Goal: Task Accomplishment & Management: Use online tool/utility

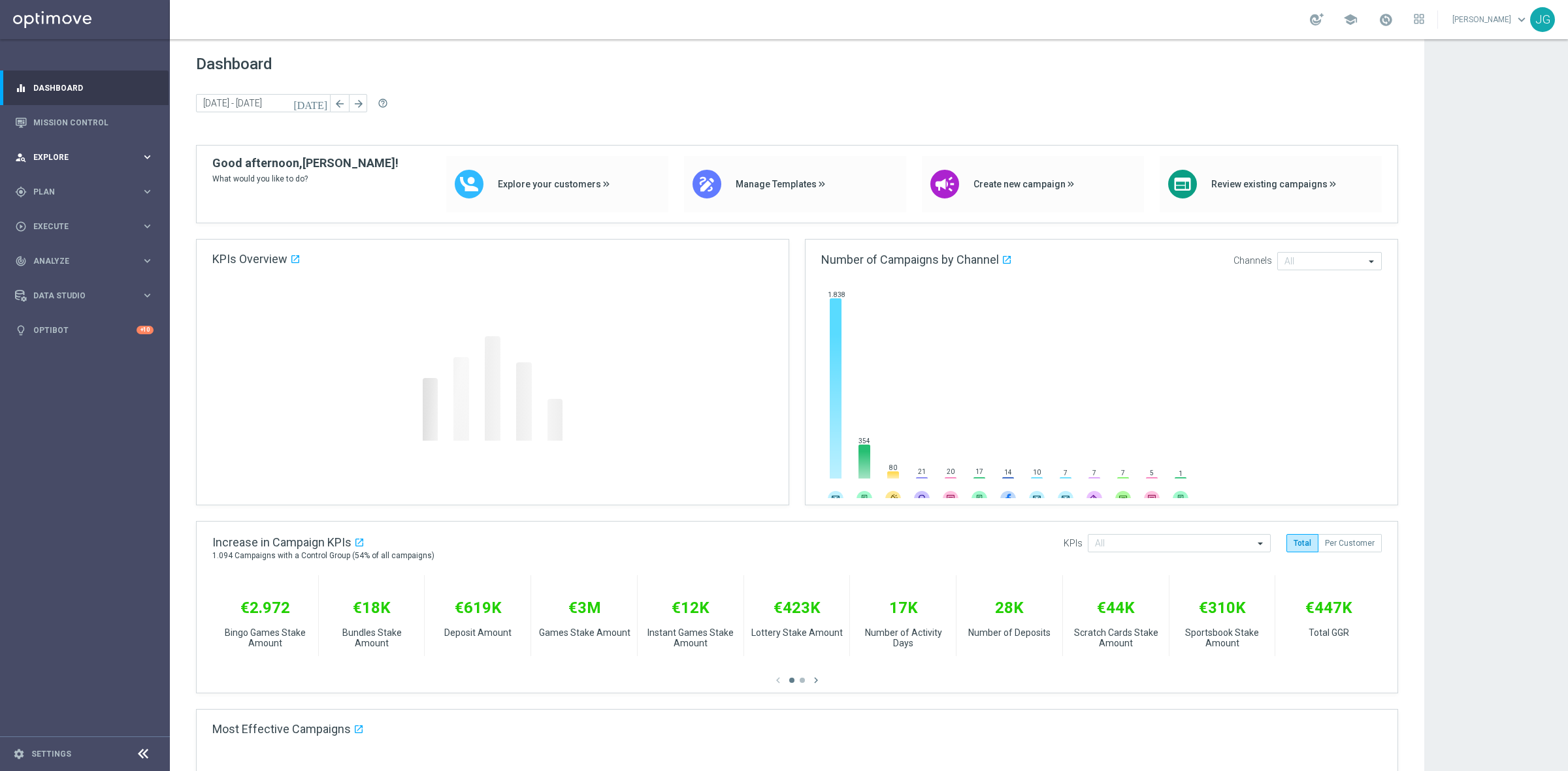
click at [104, 161] on span "Explore" at bounding box center [87, 157] width 108 height 8
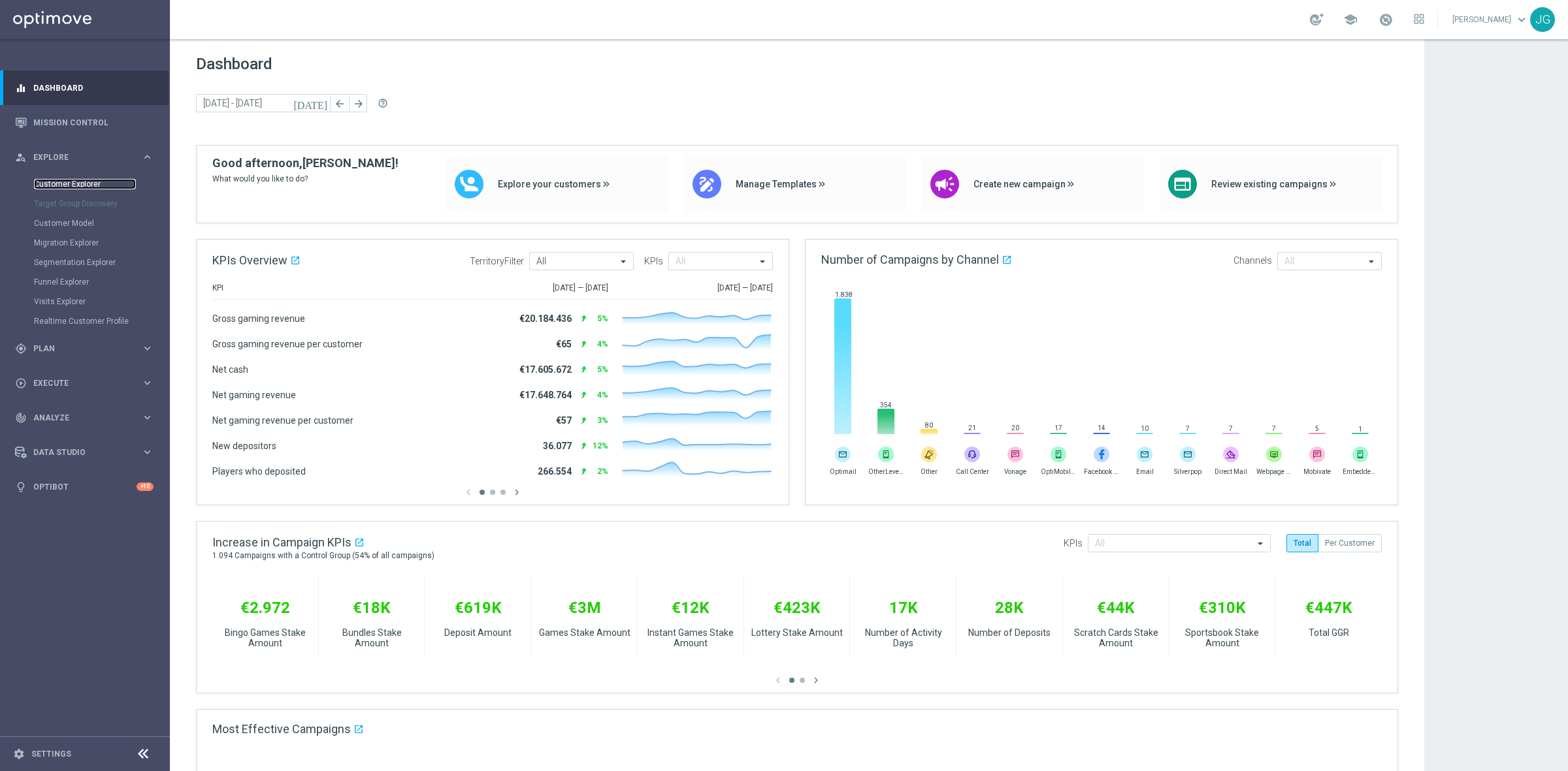
click at [86, 183] on link "Customer Explorer" at bounding box center [85, 184] width 102 height 10
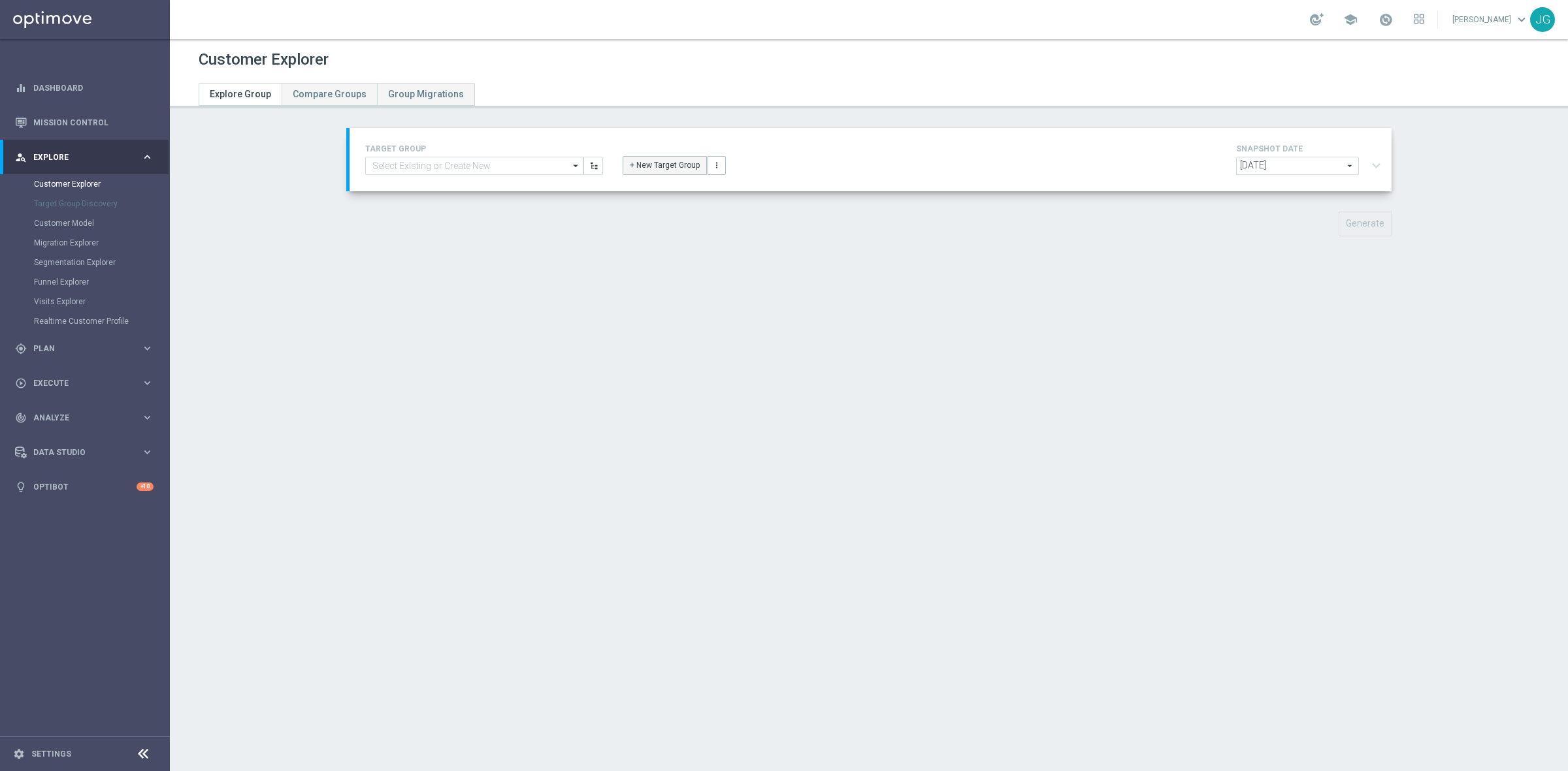
click at [641, 164] on button "+ New Target Group" at bounding box center [665, 165] width 84 height 18
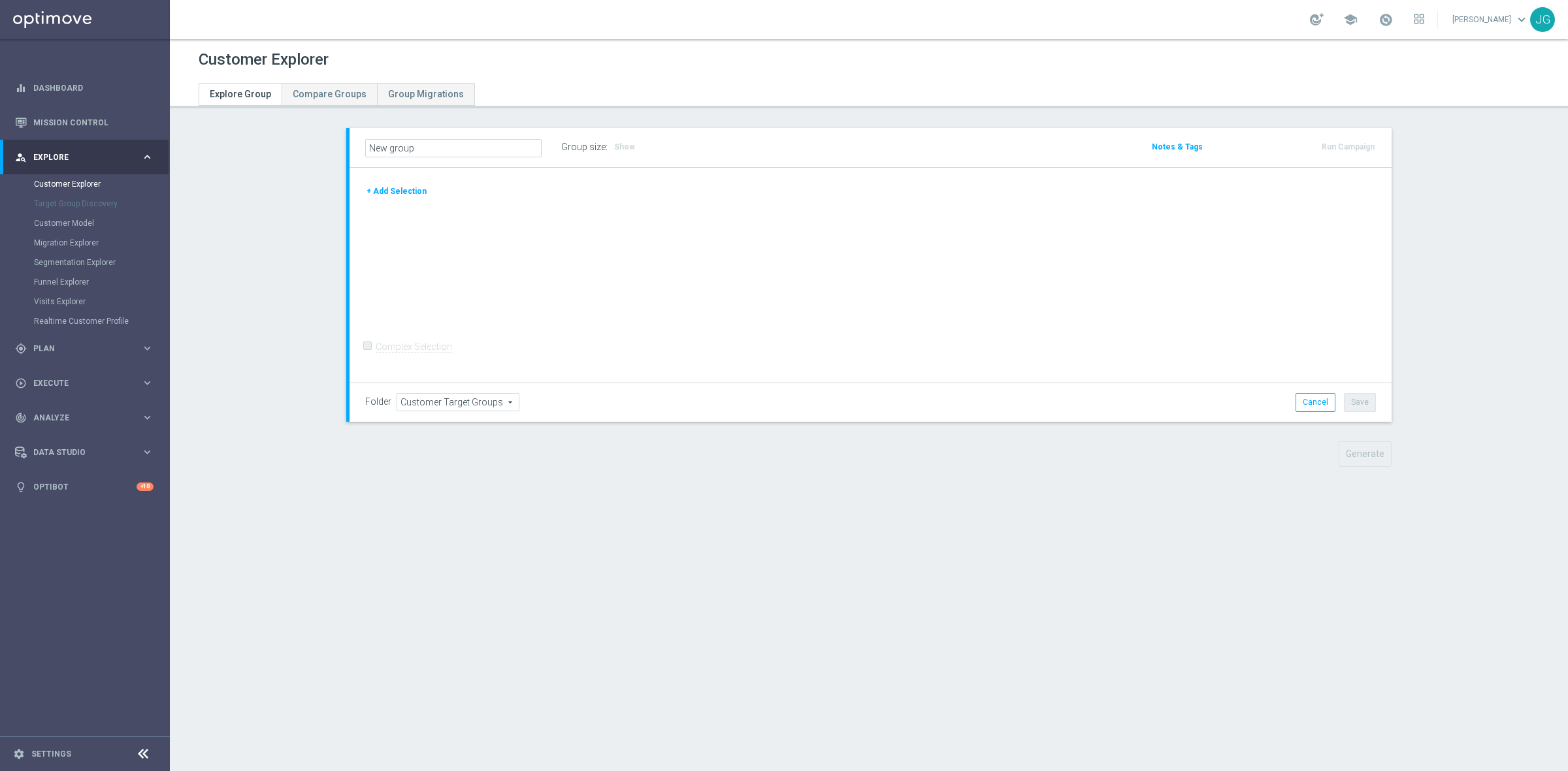
click at [398, 194] on button "+ Add Selection" at bounding box center [396, 191] width 63 height 14
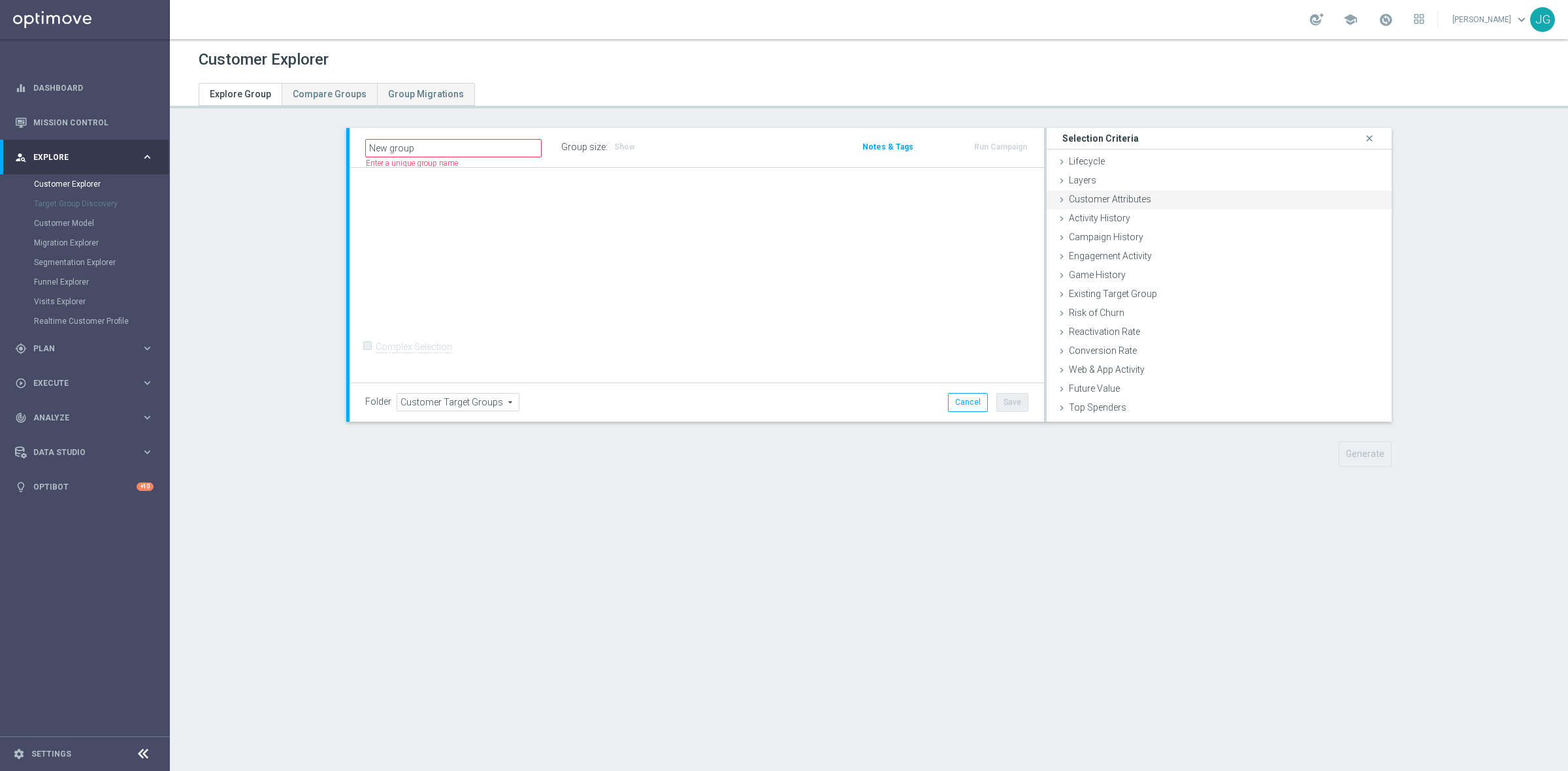
click at [1056, 199] on icon at bounding box center [1062, 200] width 10 height 10
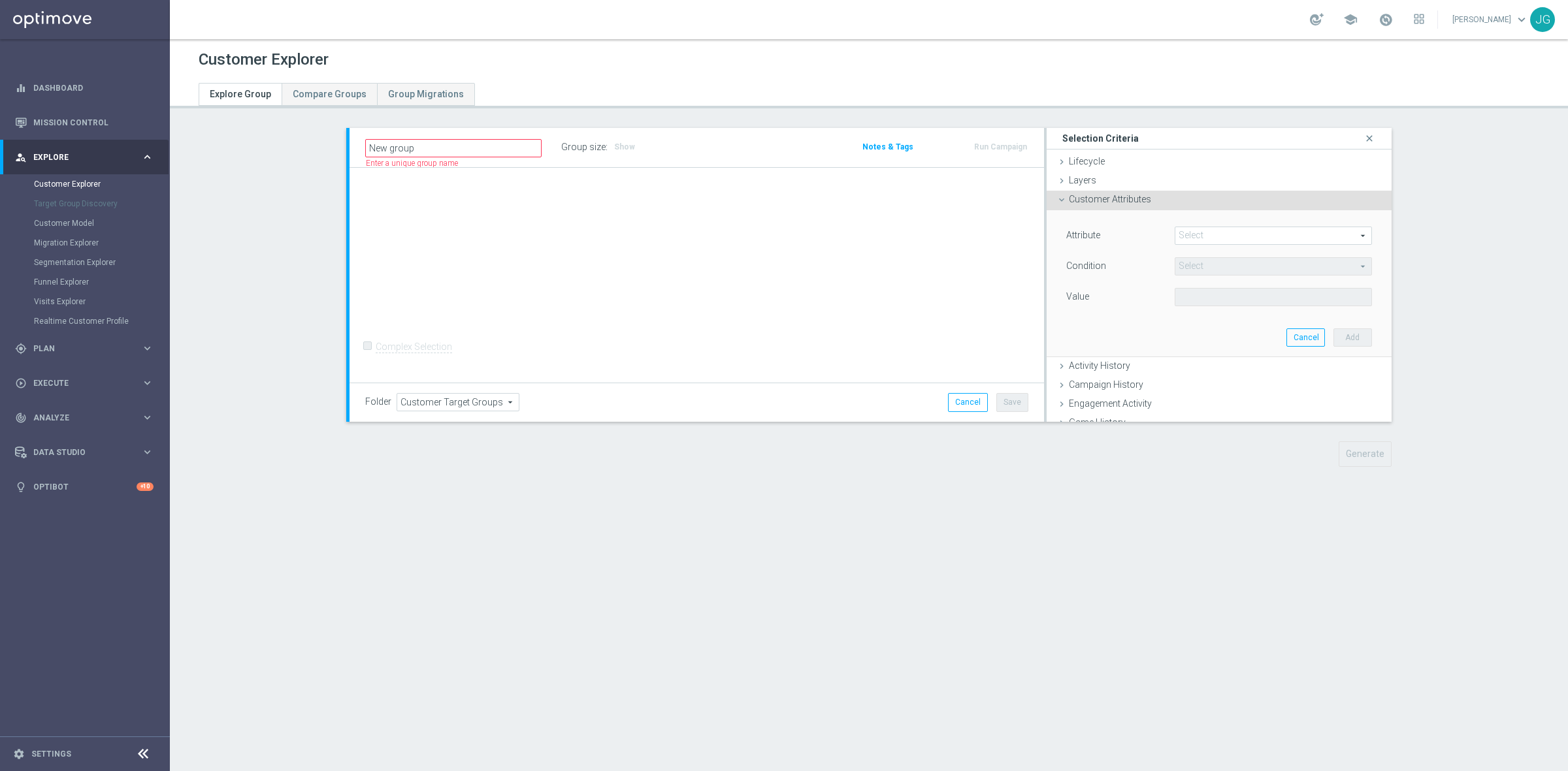
click at [1235, 239] on span at bounding box center [1273, 235] width 196 height 17
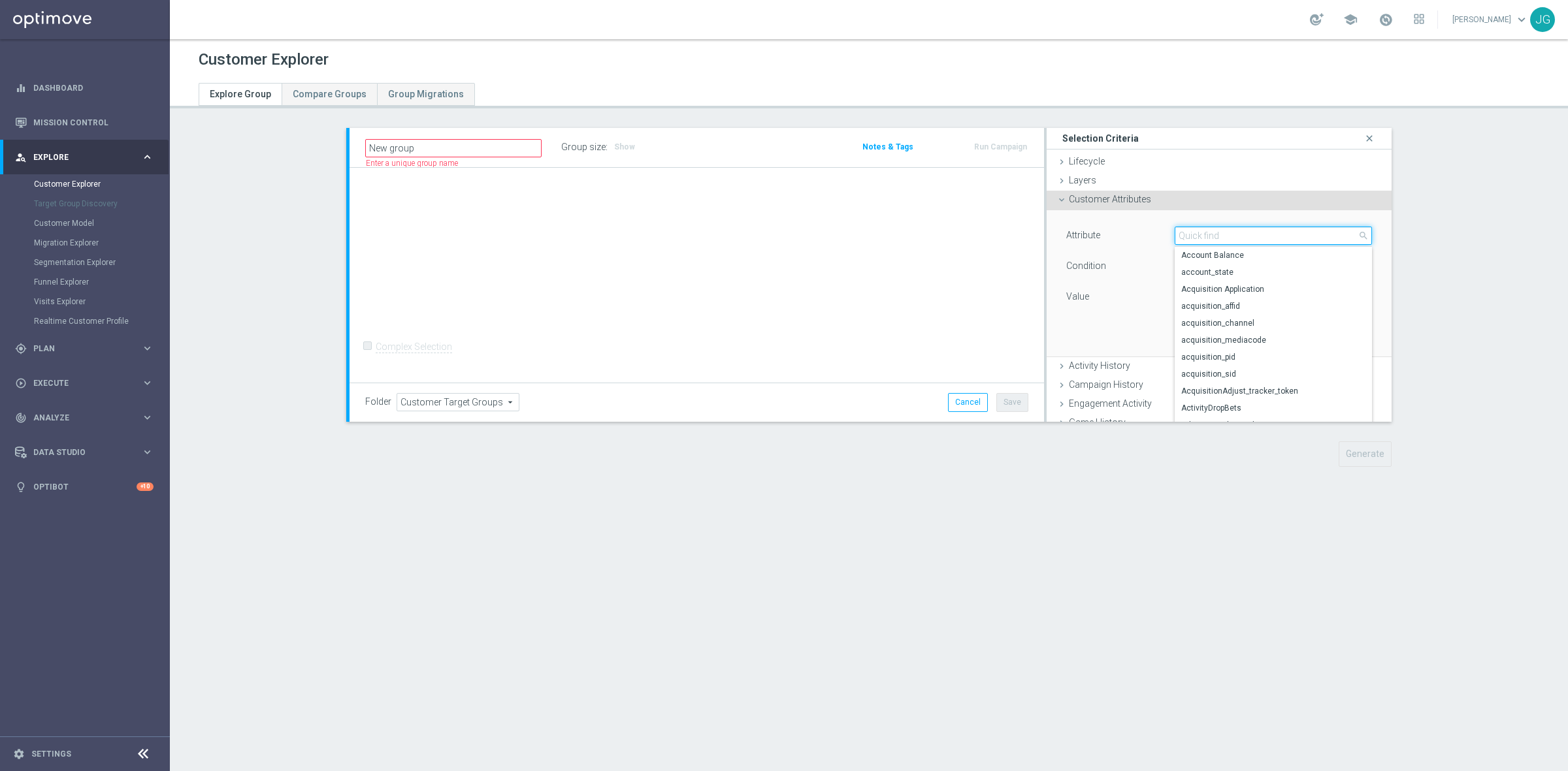
click at [1228, 233] on input "search" at bounding box center [1273, 235] width 198 height 18
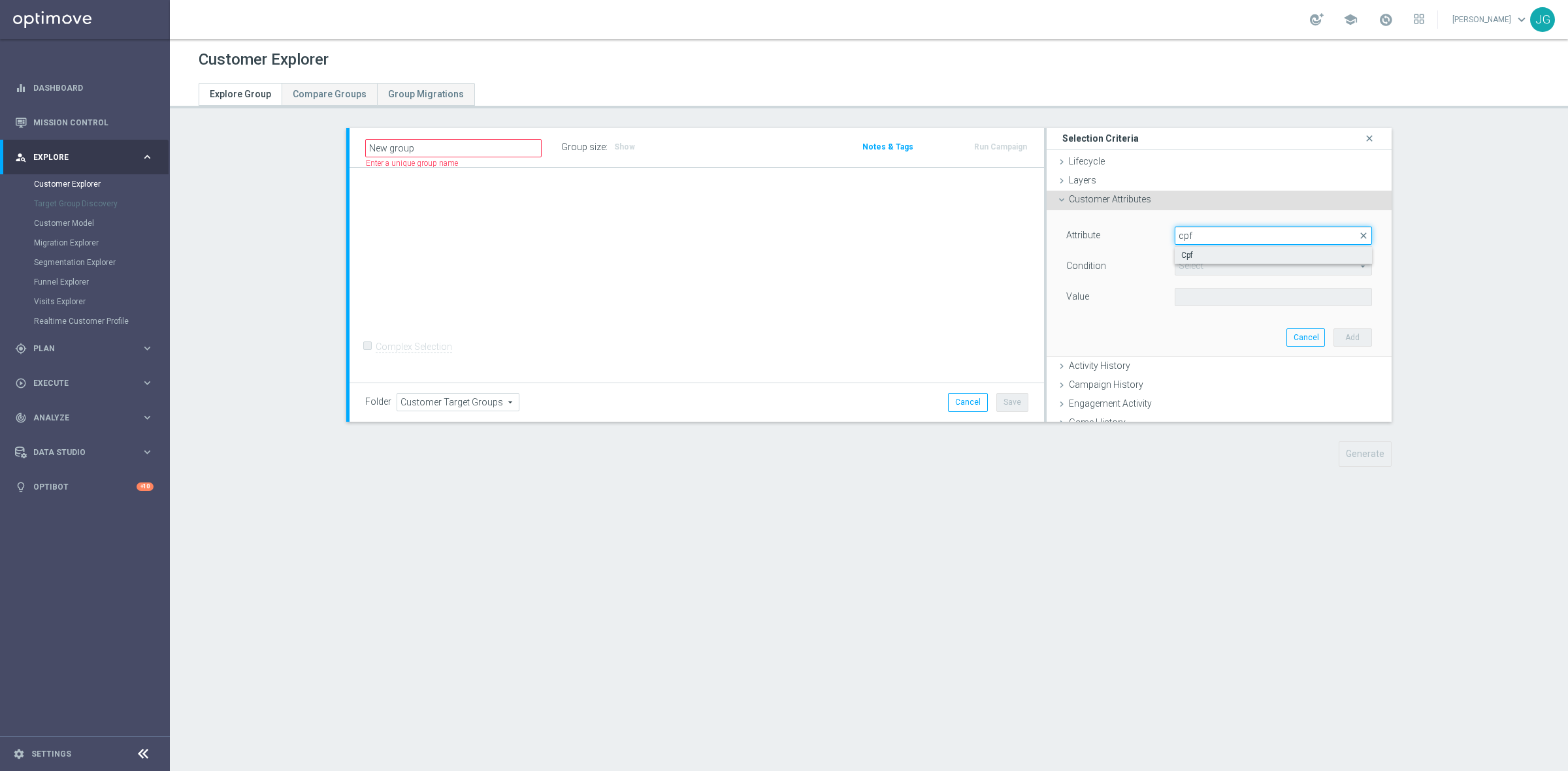
type input "cpf"
click at [1213, 250] on span "Cpf" at bounding box center [1273, 255] width 184 height 10
type input "Cpf"
click at [1207, 265] on span "Equals" at bounding box center [1273, 266] width 196 height 17
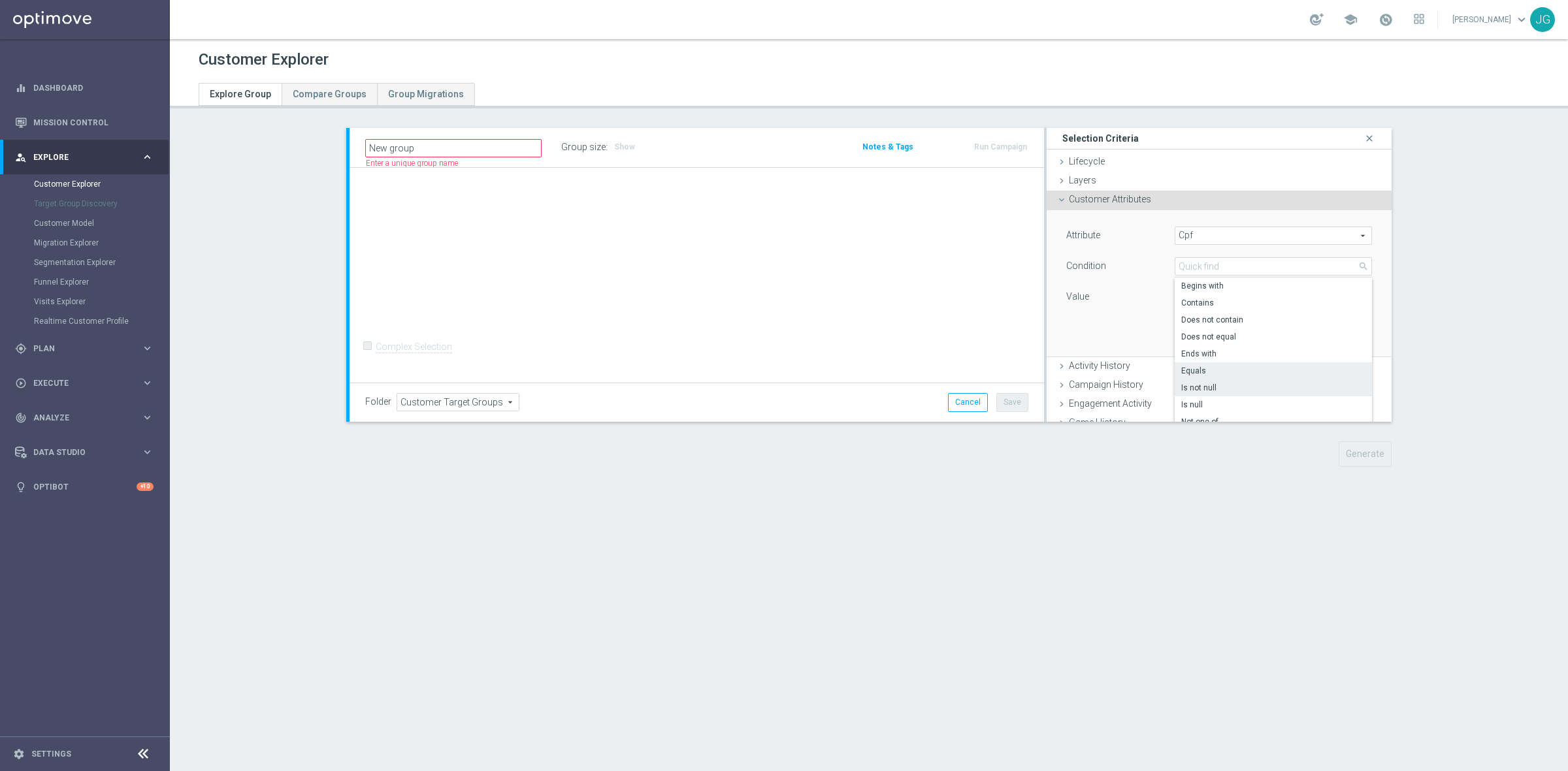
click at [1227, 387] on span "Is not null" at bounding box center [1273, 388] width 184 height 10
type input "Is not null"
click at [1336, 314] on button "Add" at bounding box center [1353, 317] width 38 height 18
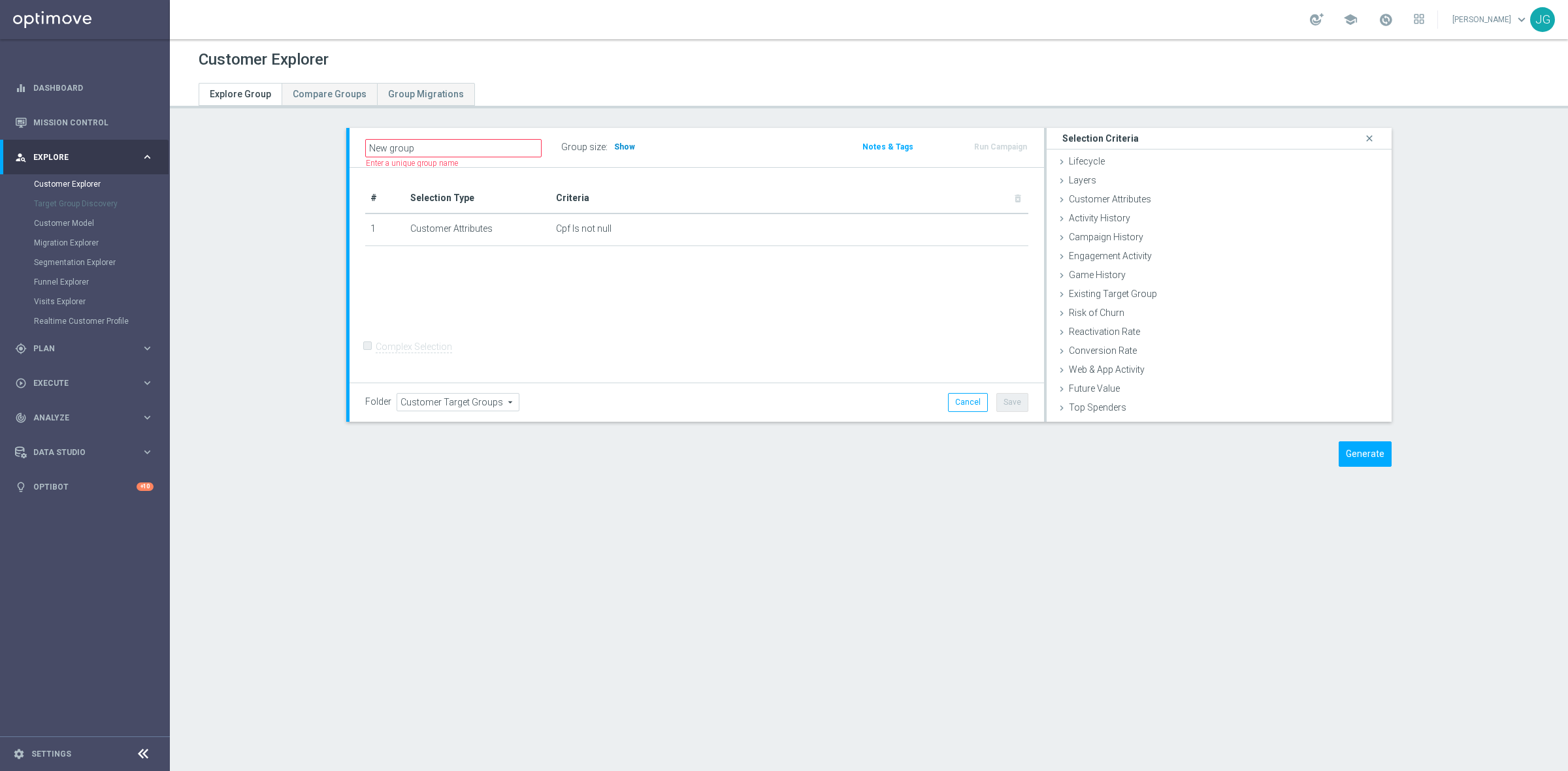
click at [618, 141] on h3 "Show" at bounding box center [625, 147] width 24 height 14
click at [1365, 454] on button "Generate" at bounding box center [1364, 454] width 53 height 25
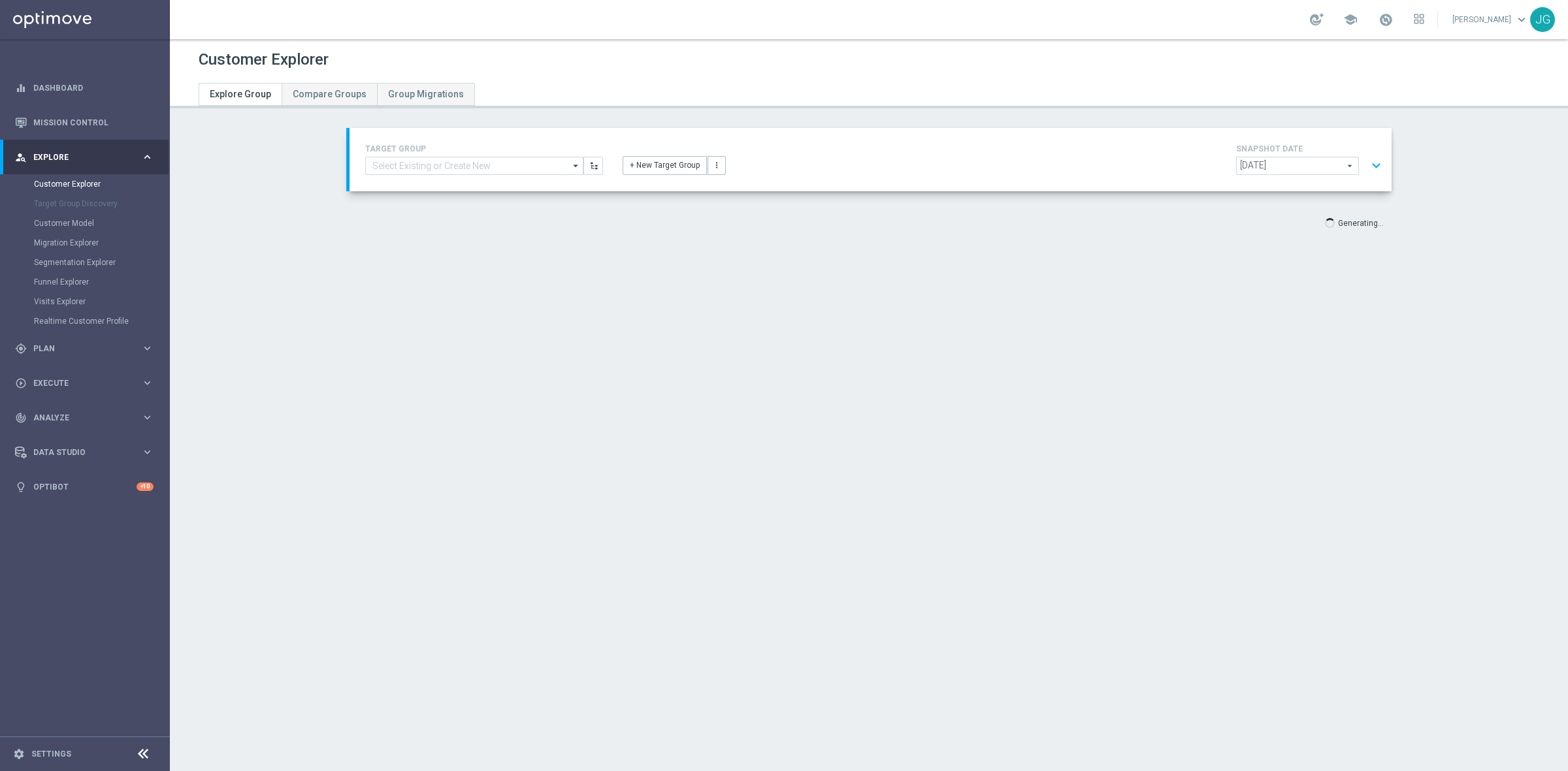
scroll to position [24, 0]
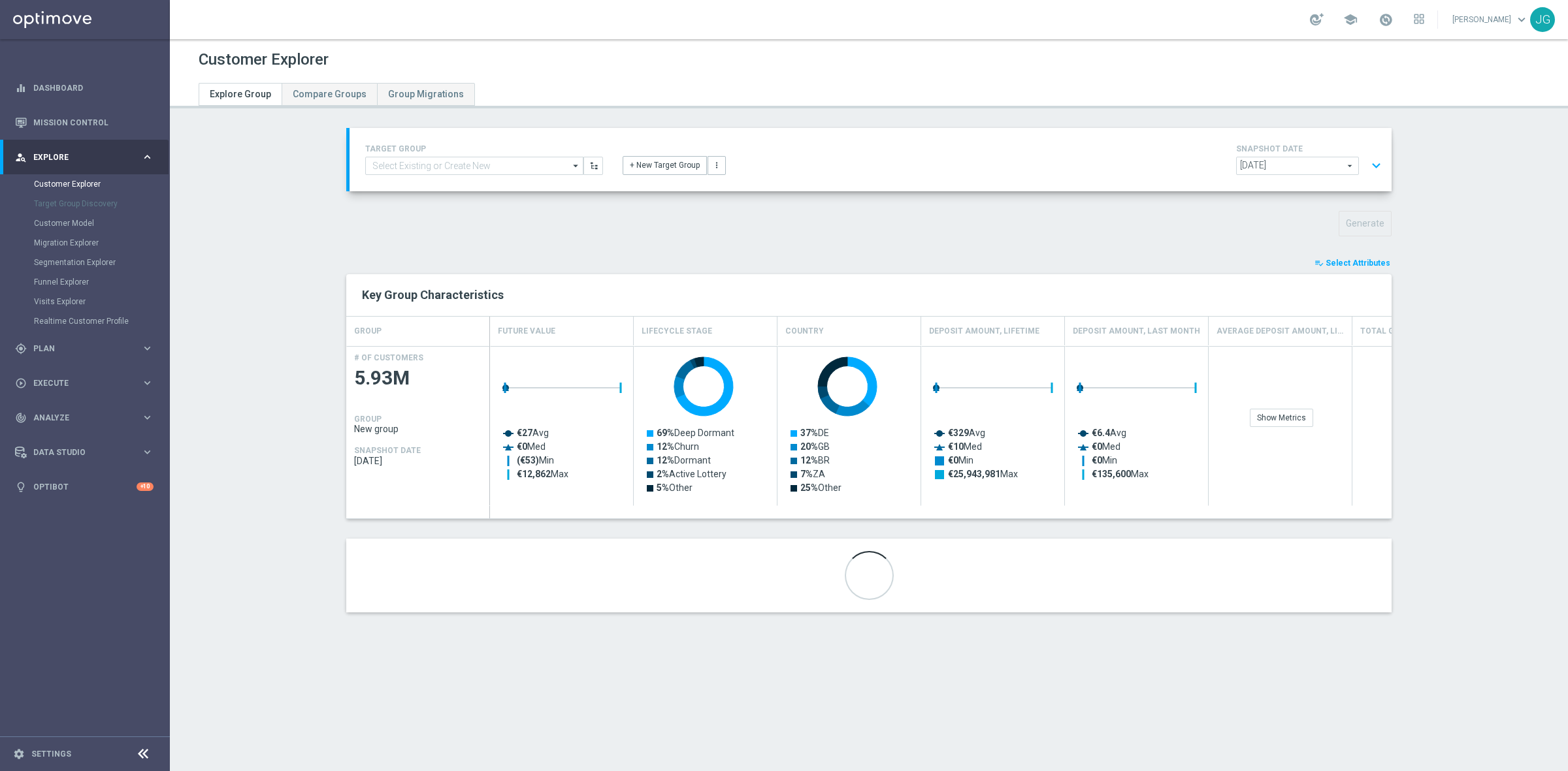
click at [1354, 263] on span "Select Attributes" at bounding box center [1358, 263] width 64 height 9
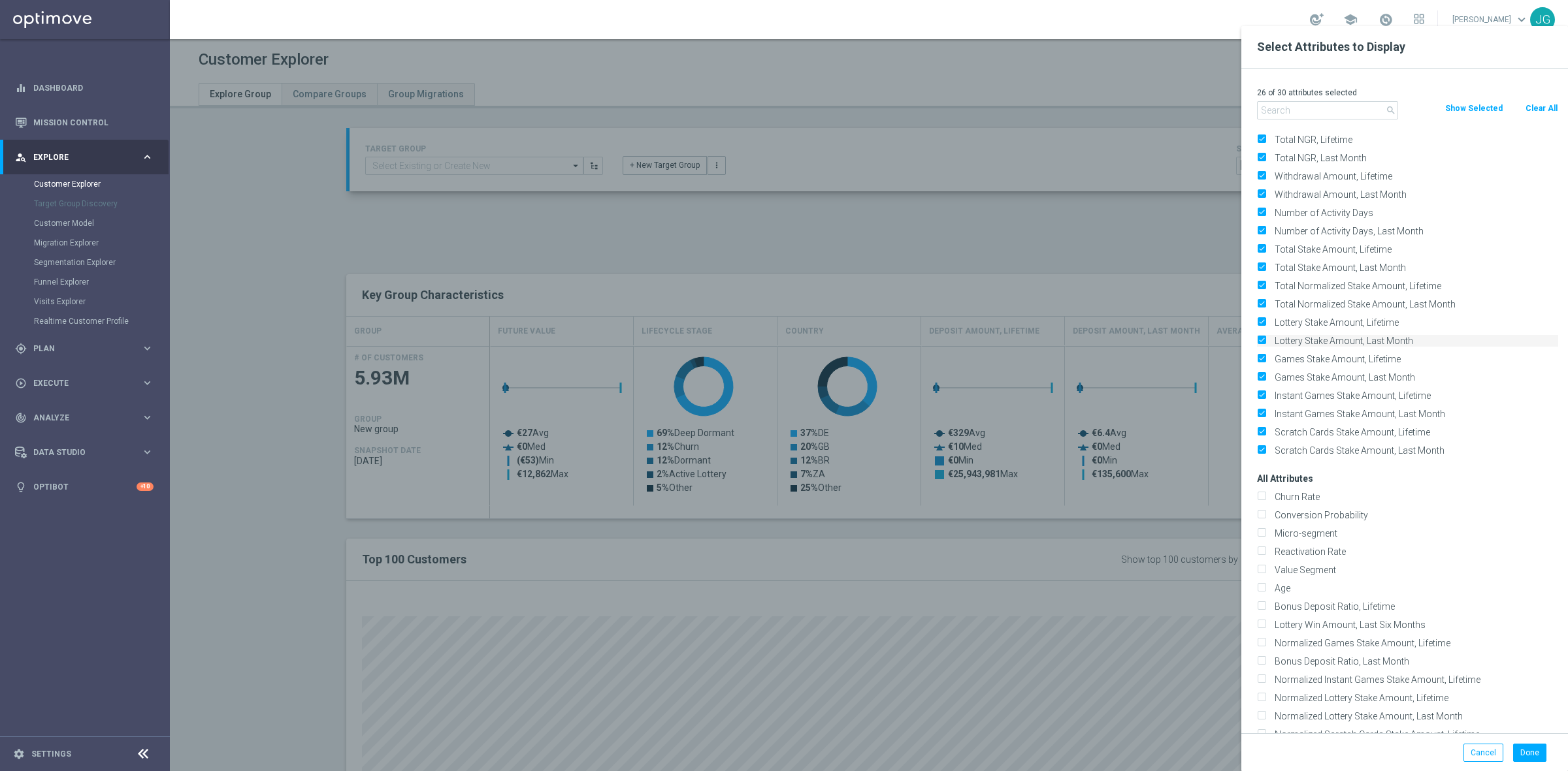
scroll to position [0, 0]
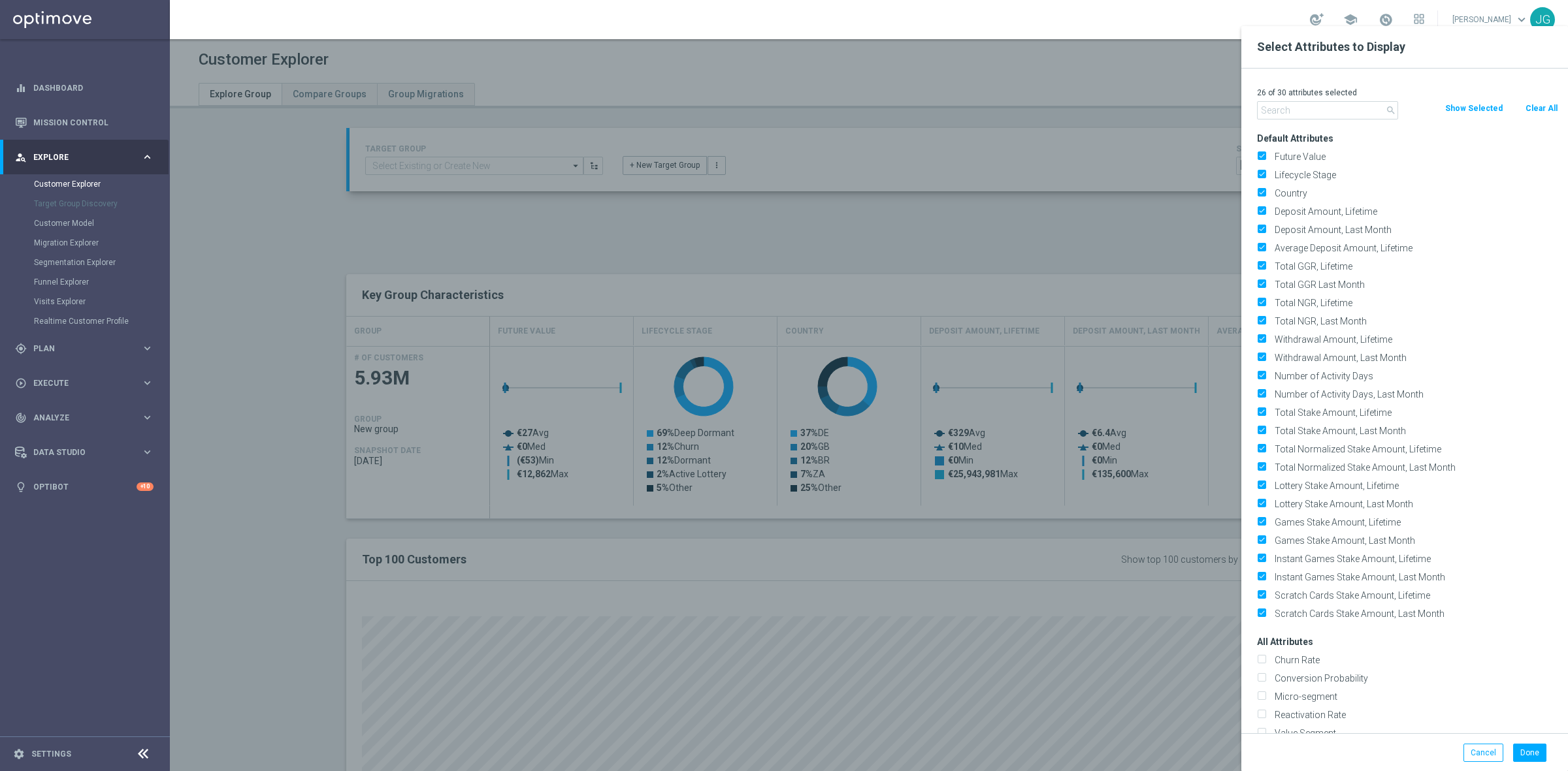
click at [1115, 539] on div at bounding box center [954, 411] width 1568 height 771
click at [1484, 752] on button "Cancel" at bounding box center [1484, 753] width 40 height 18
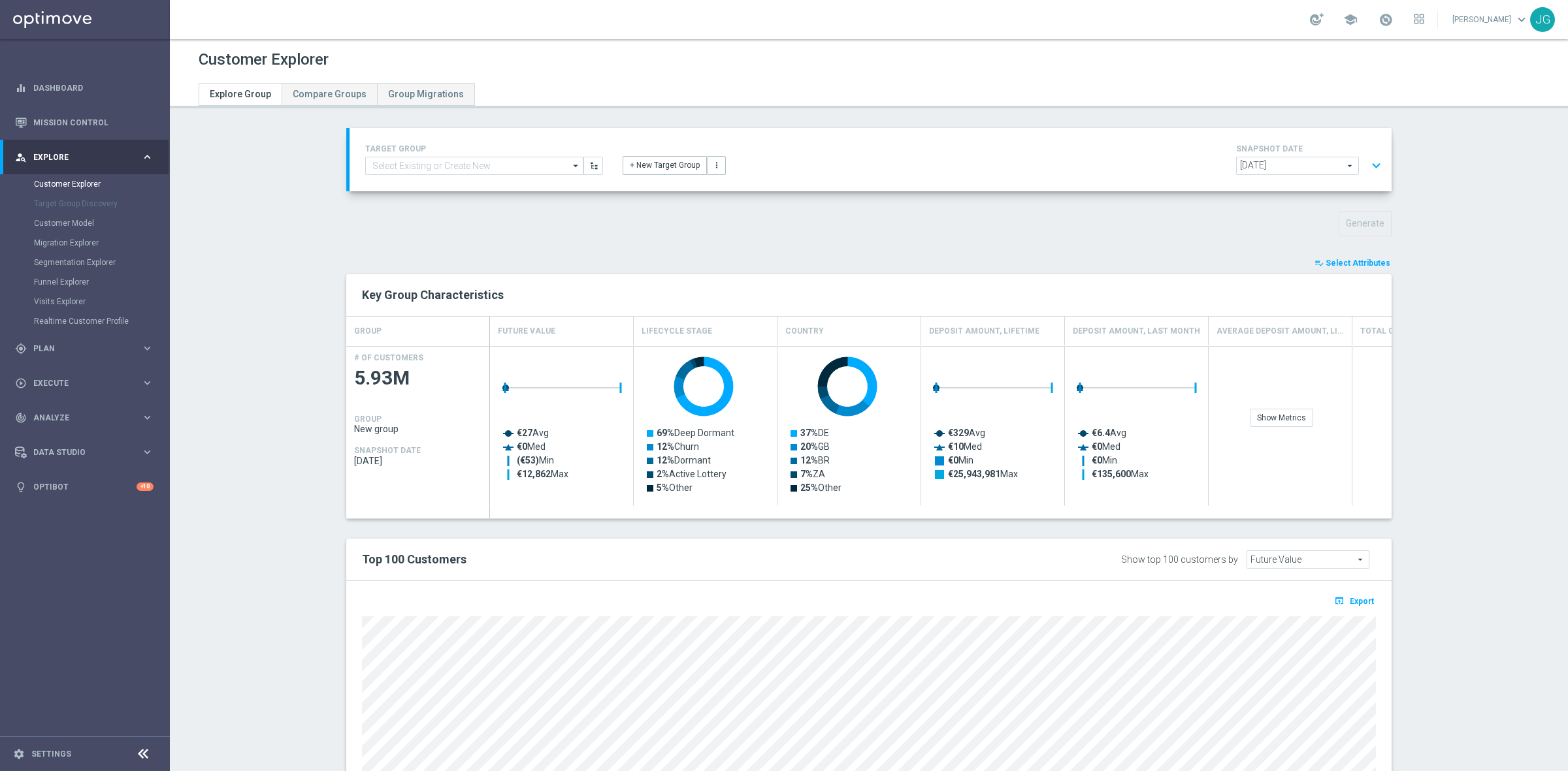
scroll to position [162, 0]
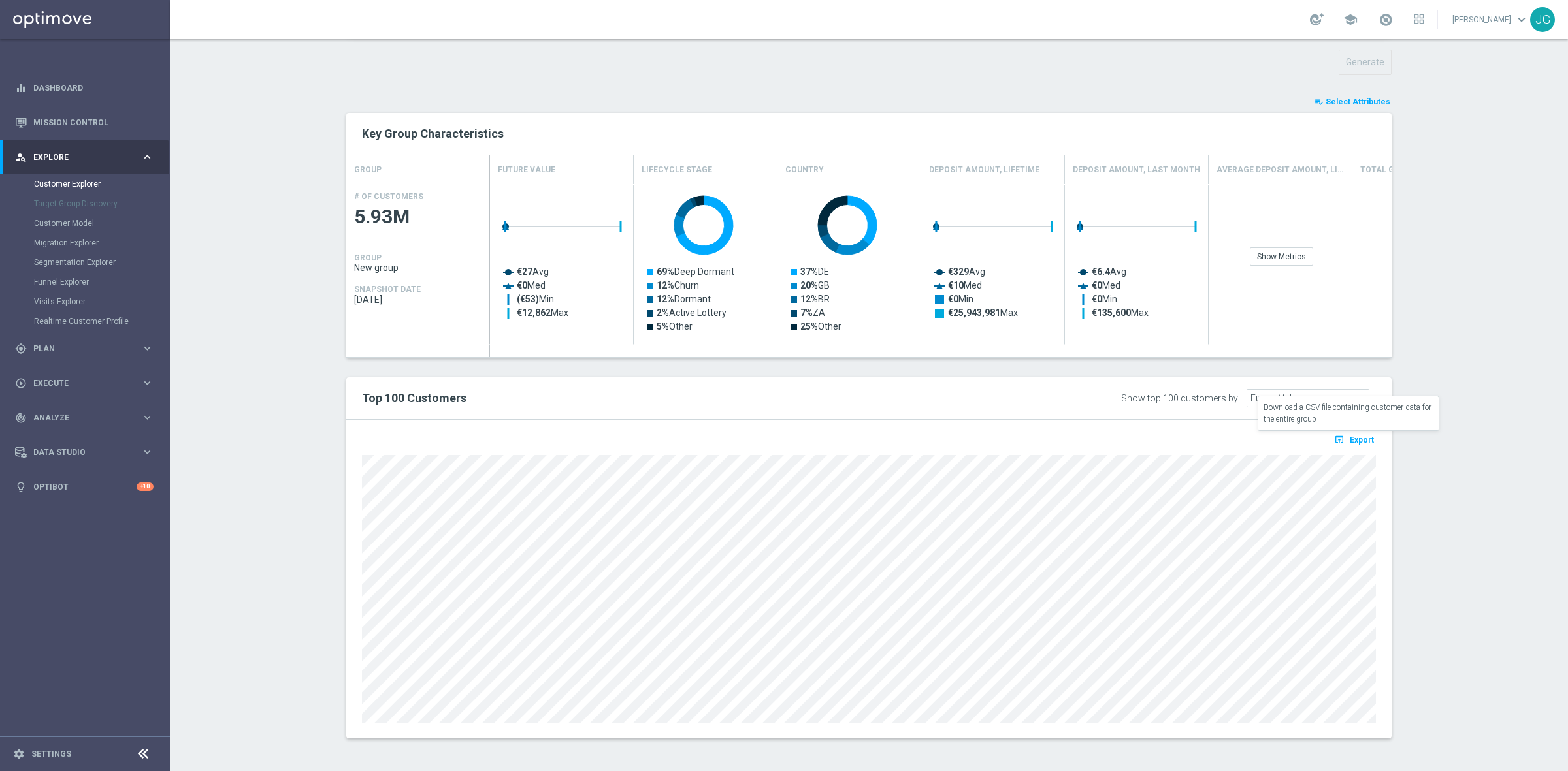
click at [1354, 437] on span "Export" at bounding box center [1361, 440] width 24 height 9
click at [224, 543] on section "TARGET GROUP arrow_drop_down Show Selected 0 of NaN" at bounding box center [868, 363] width 1398 height 792
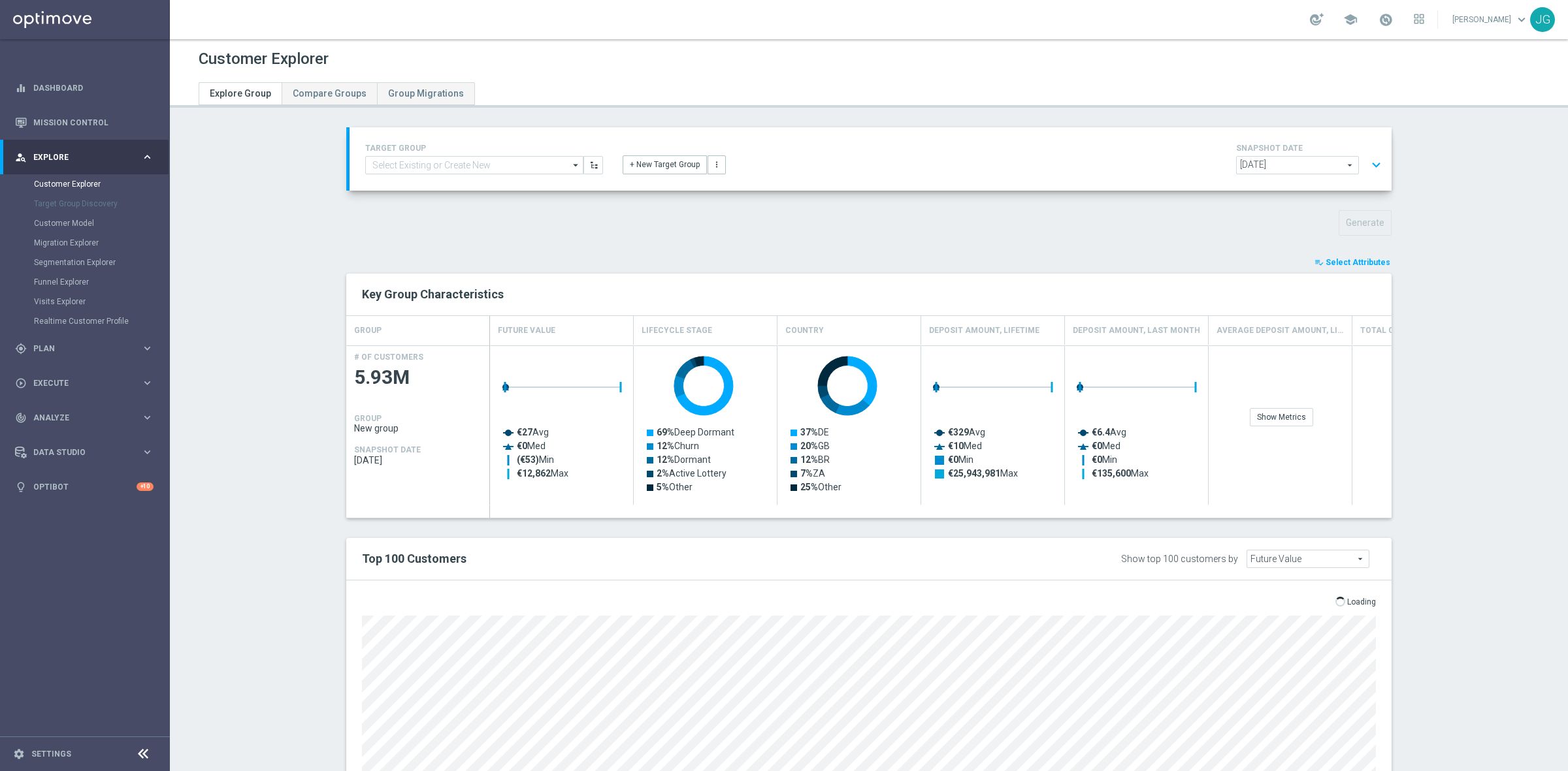
scroll to position [0, 0]
click at [1359, 263] on span "Select Attributes" at bounding box center [1358, 263] width 64 height 9
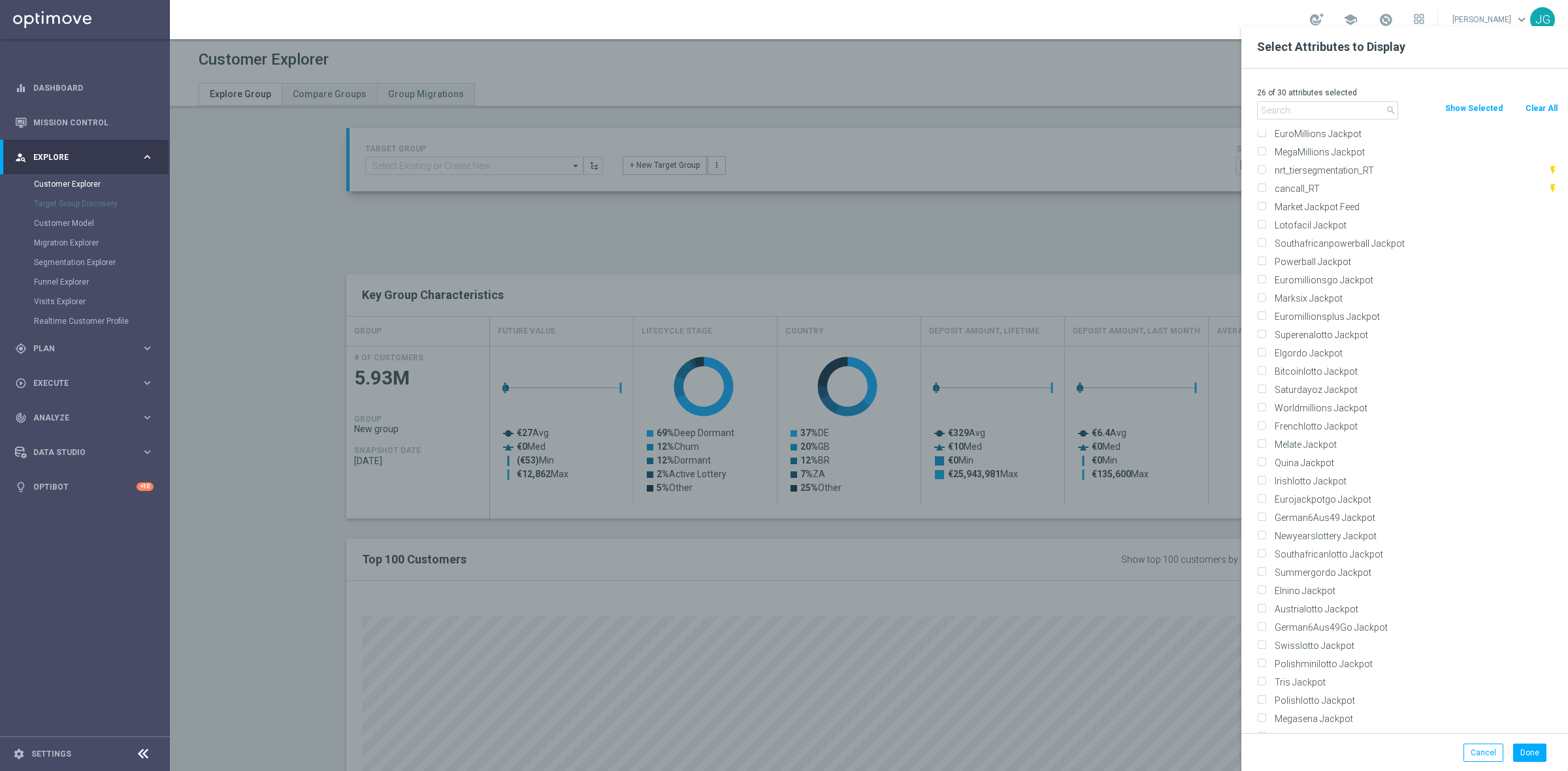
scroll to position [6517, 0]
click at [1173, 229] on div at bounding box center [954, 411] width 1568 height 771
click at [1485, 755] on button "Cancel" at bounding box center [1484, 753] width 40 height 18
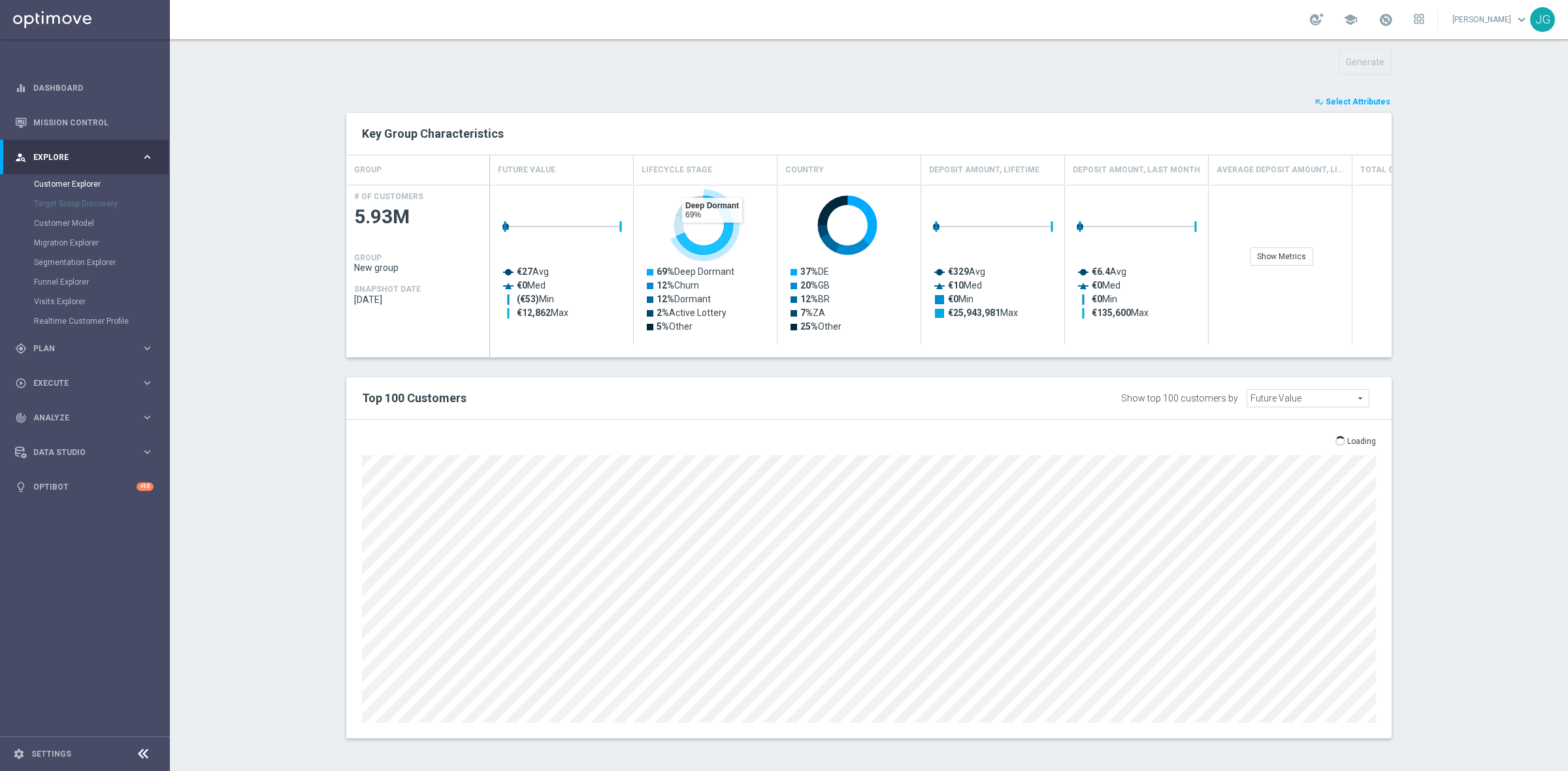
scroll to position [0, 0]
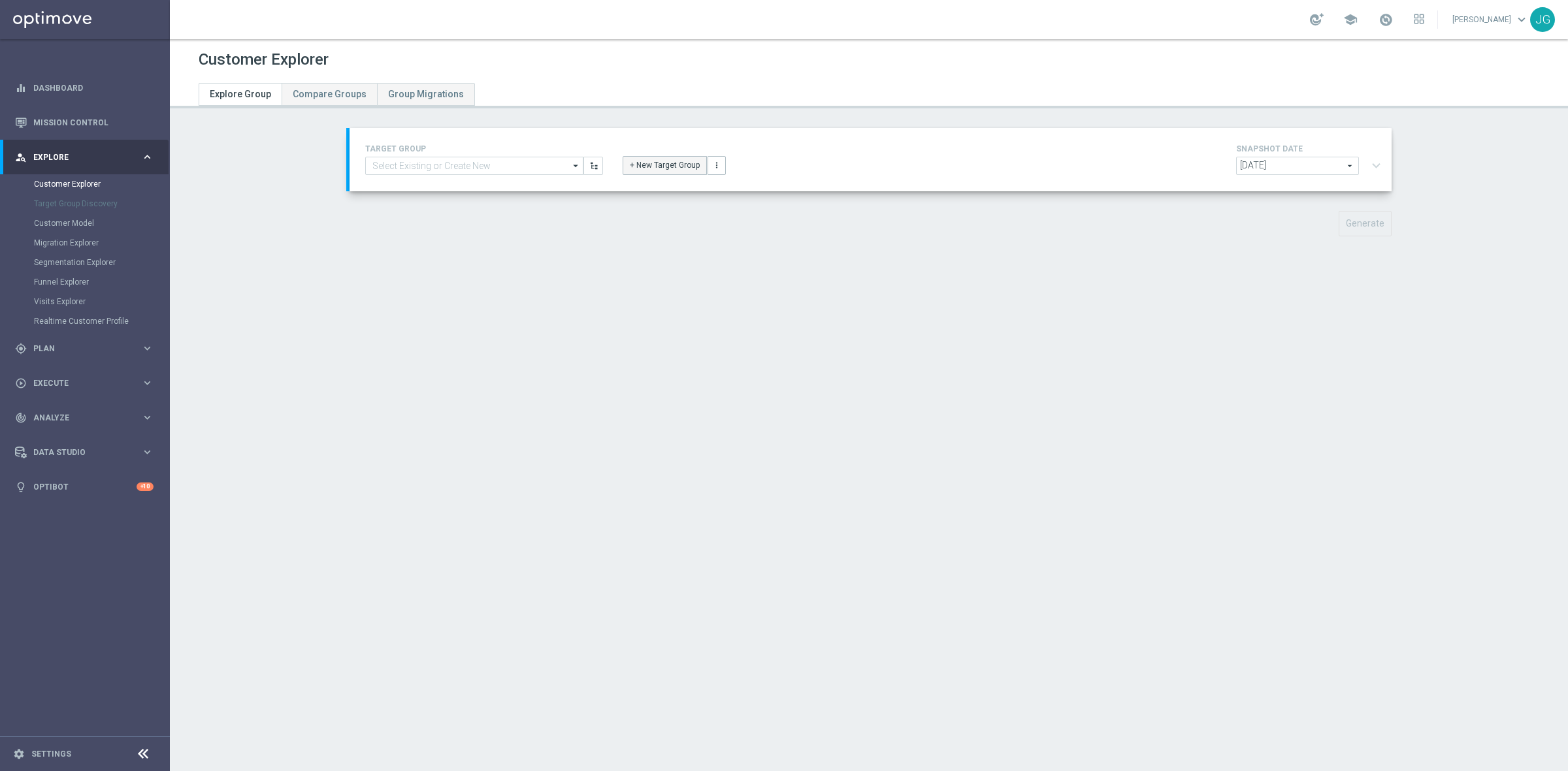
click at [655, 169] on button "+ New Target Group" at bounding box center [665, 165] width 84 height 18
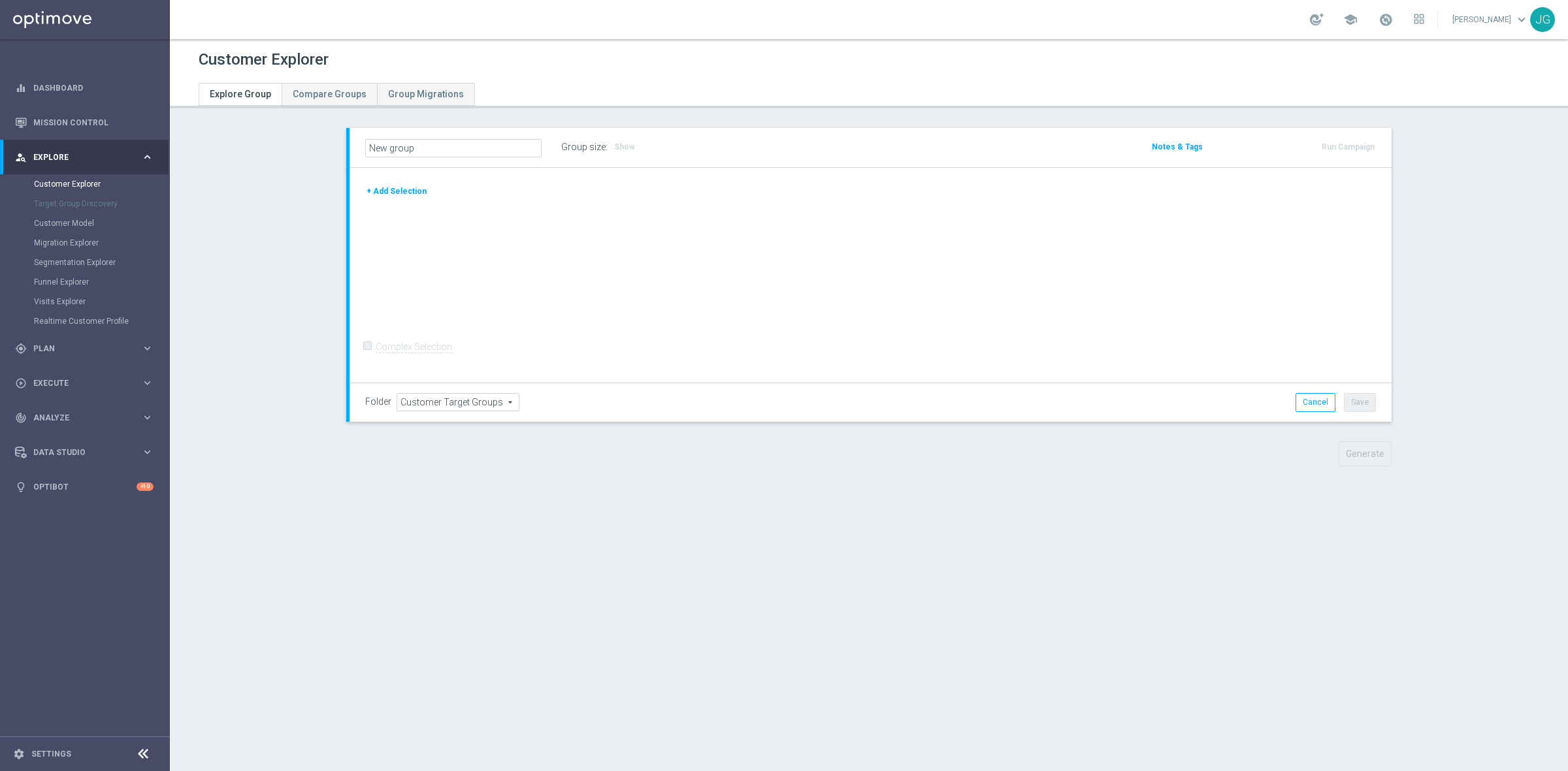
click at [399, 186] on button "+ Add Selection" at bounding box center [396, 191] width 63 height 14
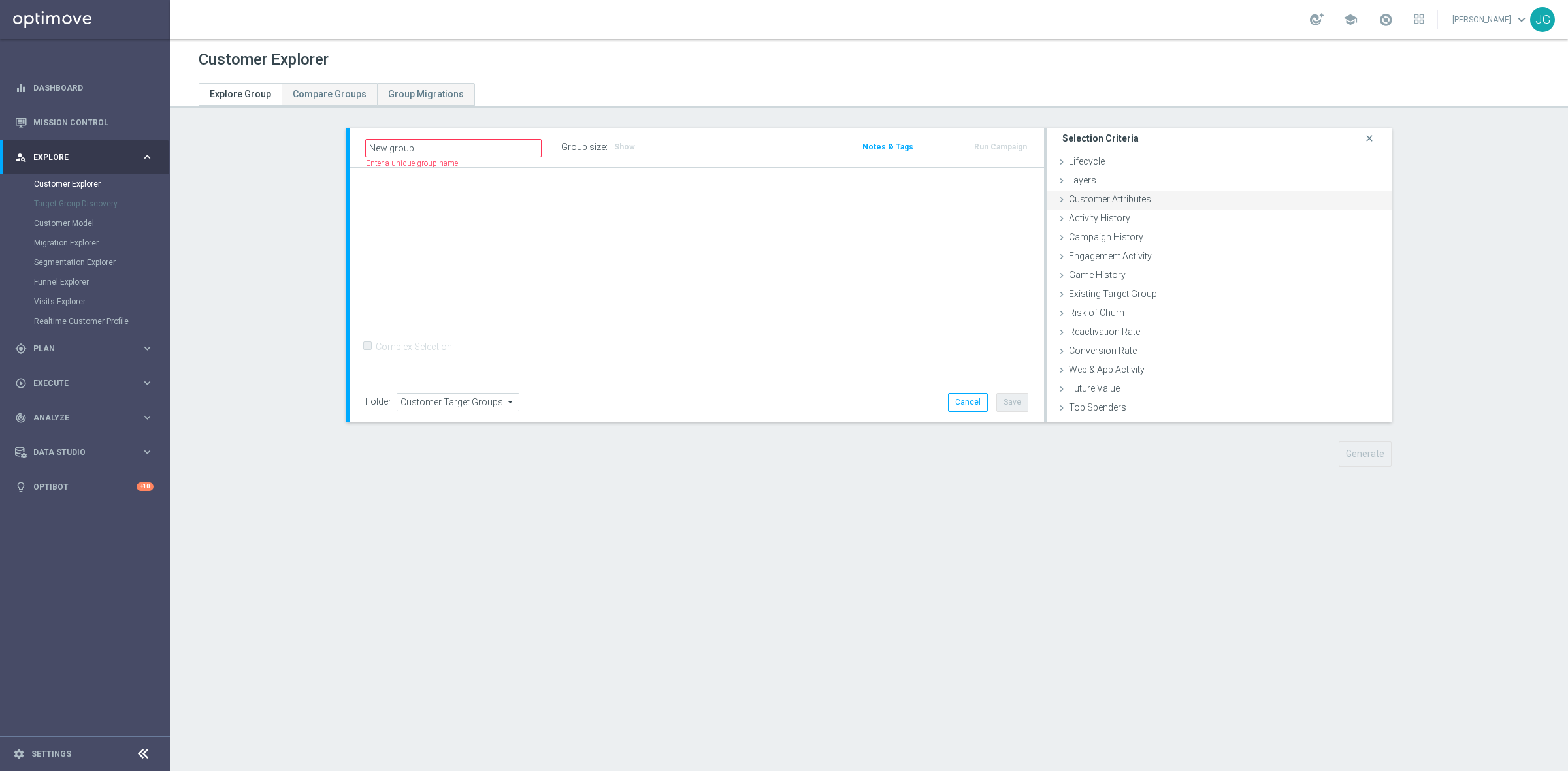
click at [1056, 201] on icon at bounding box center [1062, 200] width 10 height 10
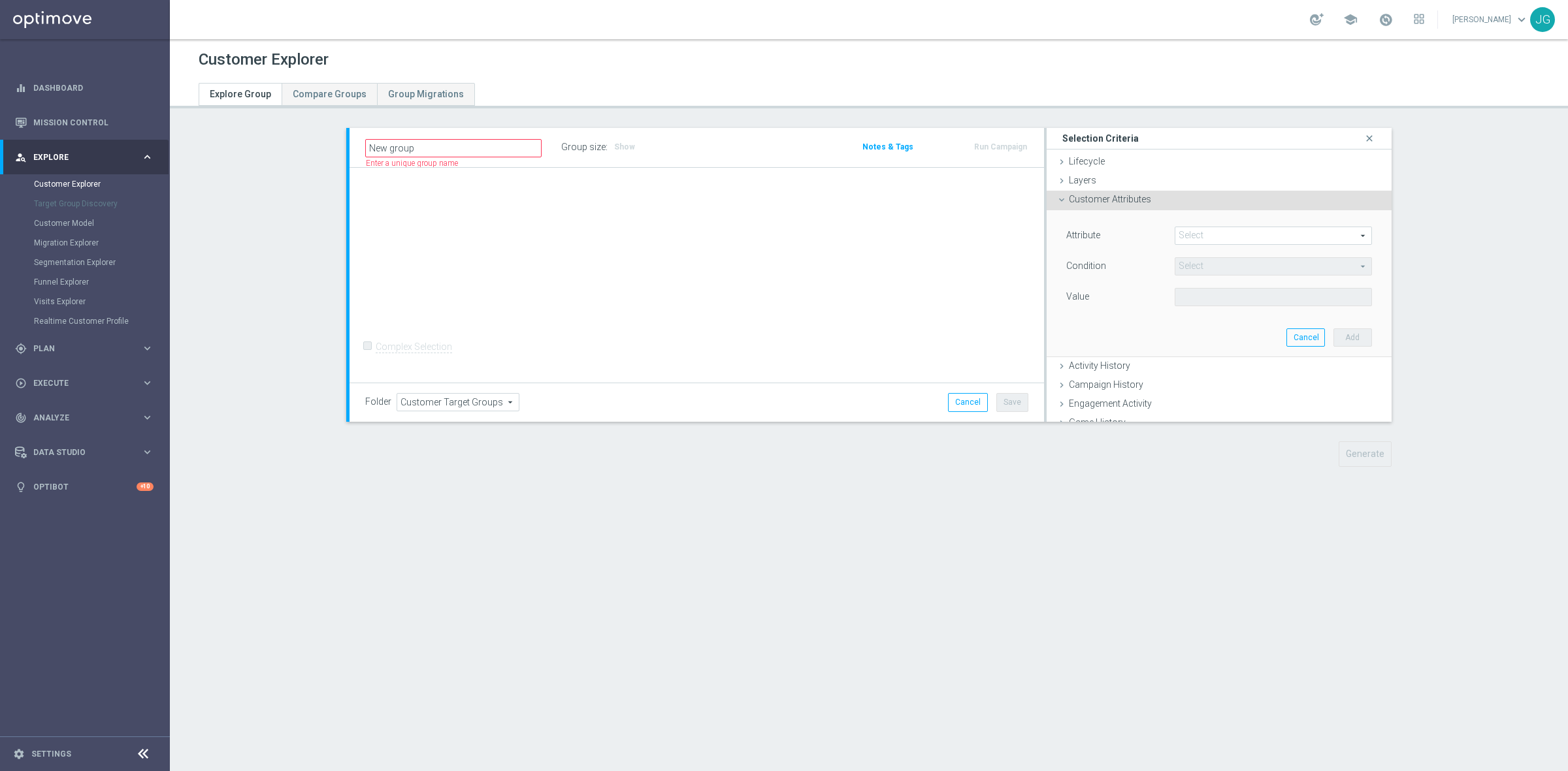
click at [1304, 238] on span at bounding box center [1273, 235] width 196 height 17
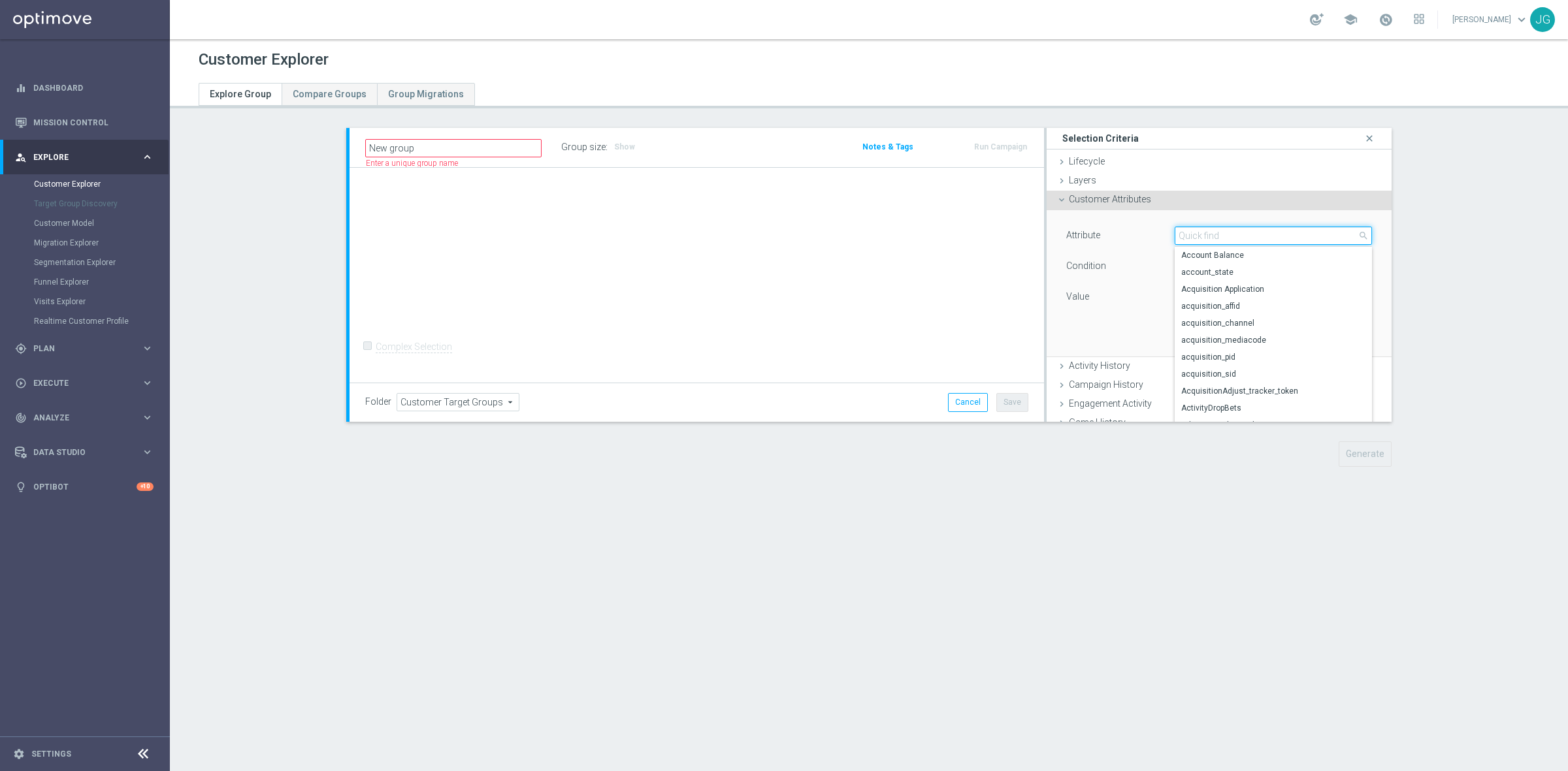
click at [1282, 235] on input "search" at bounding box center [1273, 235] width 198 height 18
type input "cou"
click at [1209, 285] on span "Country" at bounding box center [1273, 289] width 184 height 10
type input "Country"
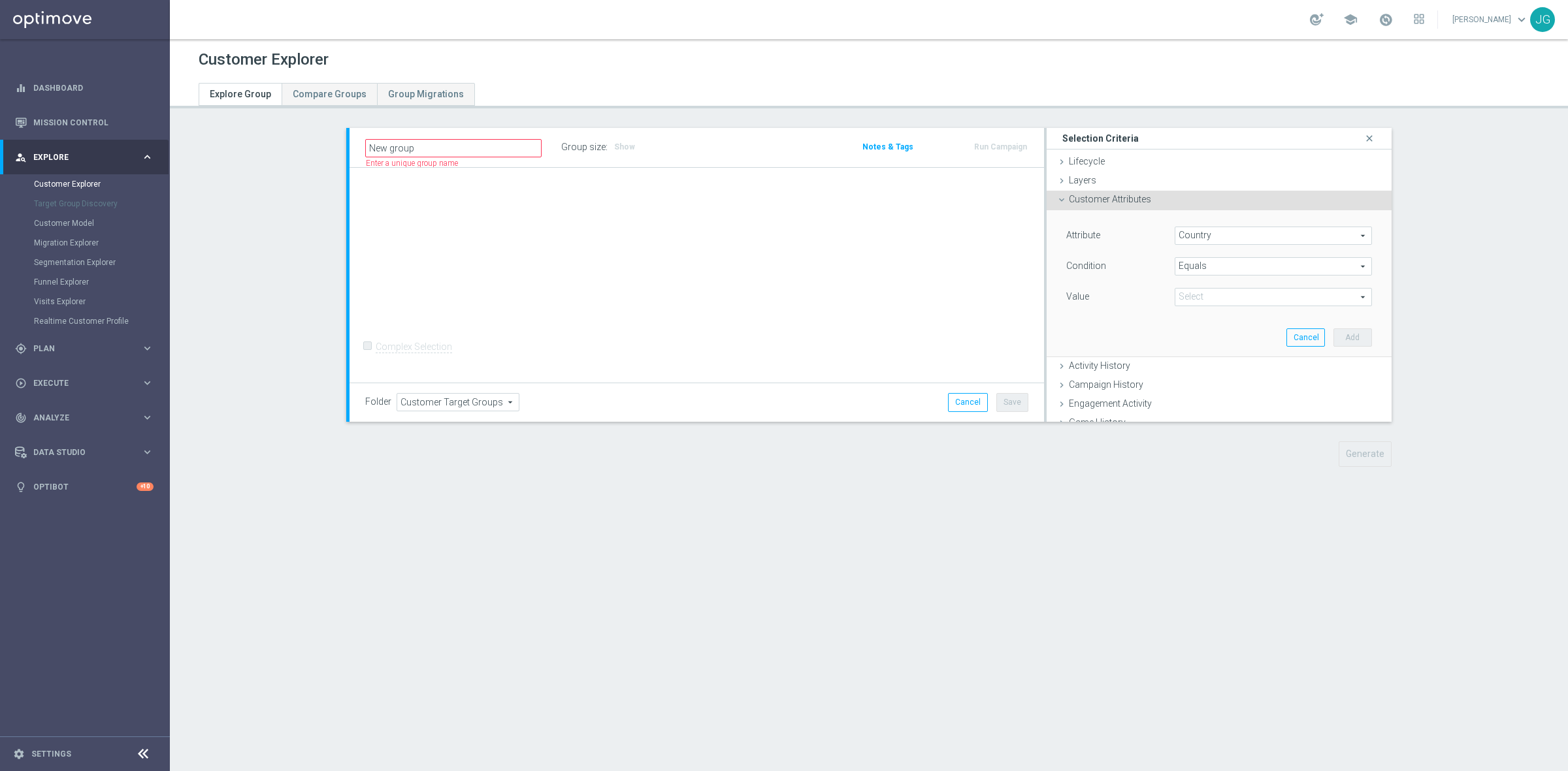
click at [1210, 266] on span "Equals" at bounding box center [1273, 266] width 196 height 17
click at [1219, 297] on span "Contains" at bounding box center [1273, 303] width 184 height 10
type input "Contains"
click at [1219, 297] on input "text" at bounding box center [1273, 297] width 198 height 18
type input "BR"
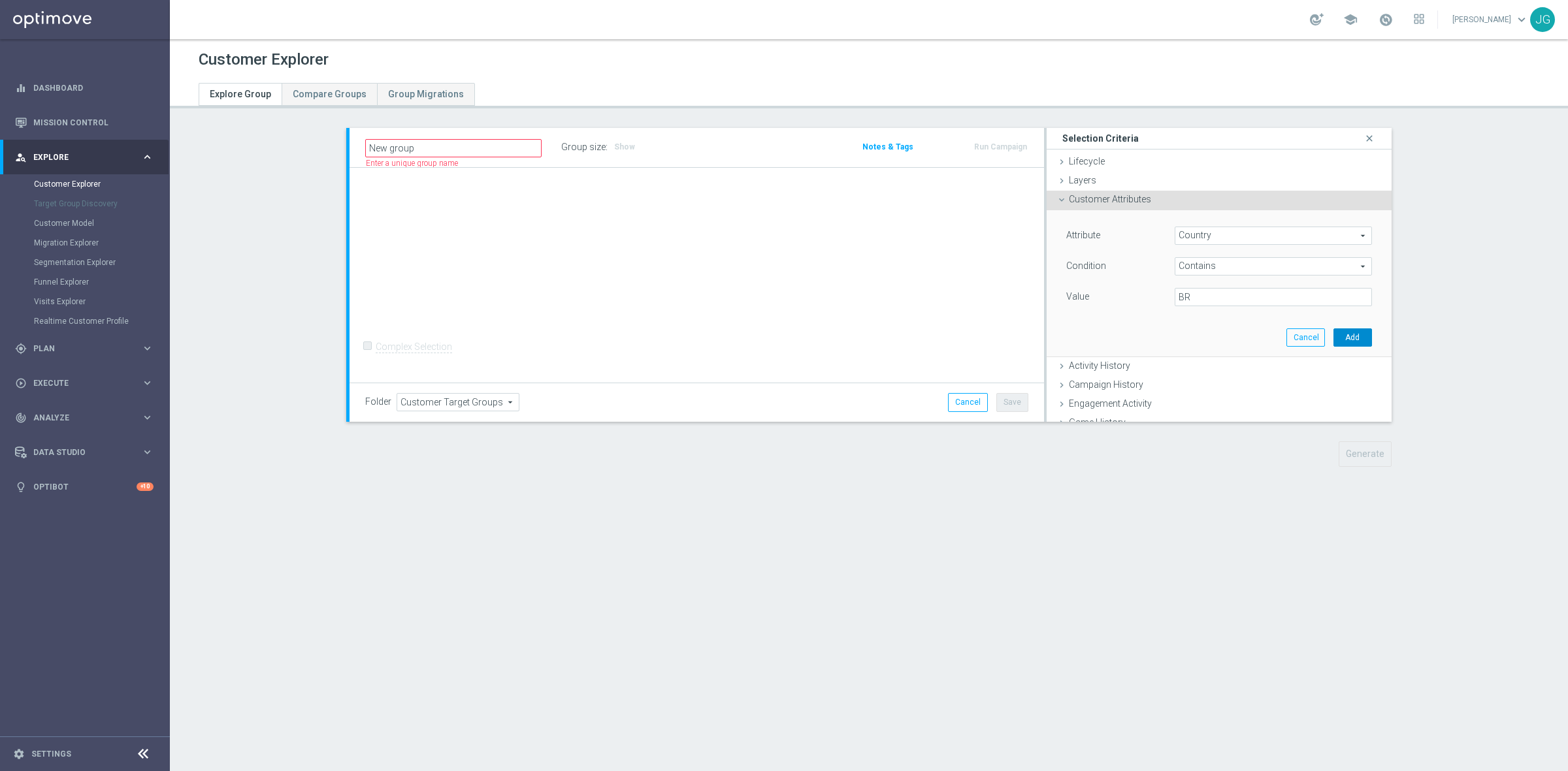
click at [1339, 337] on button "Add" at bounding box center [1353, 337] width 38 height 18
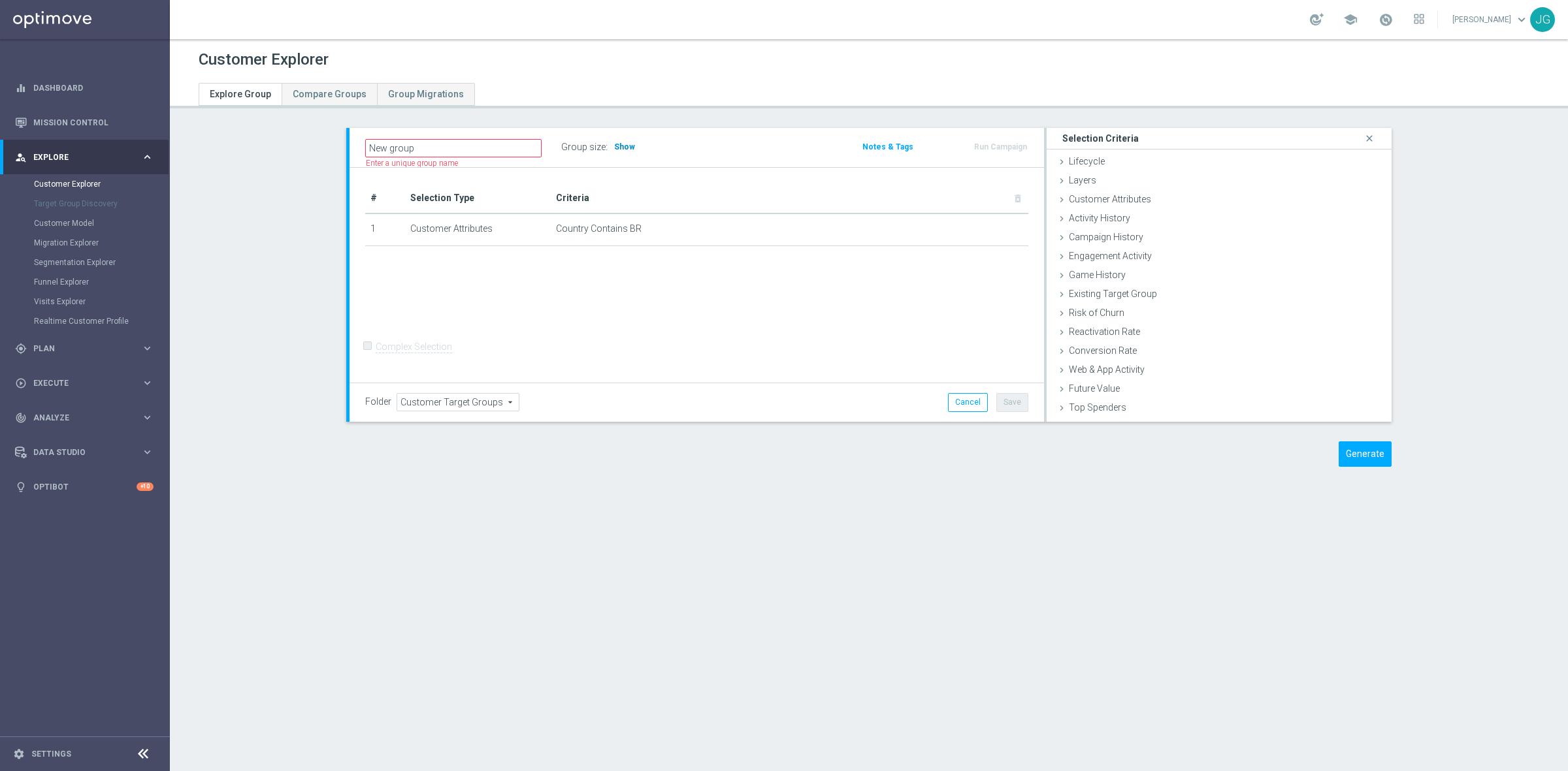
click at [620, 147] on span "Show" at bounding box center [625, 147] width 21 height 9
click at [1365, 458] on button "Generate" at bounding box center [1364, 454] width 53 height 25
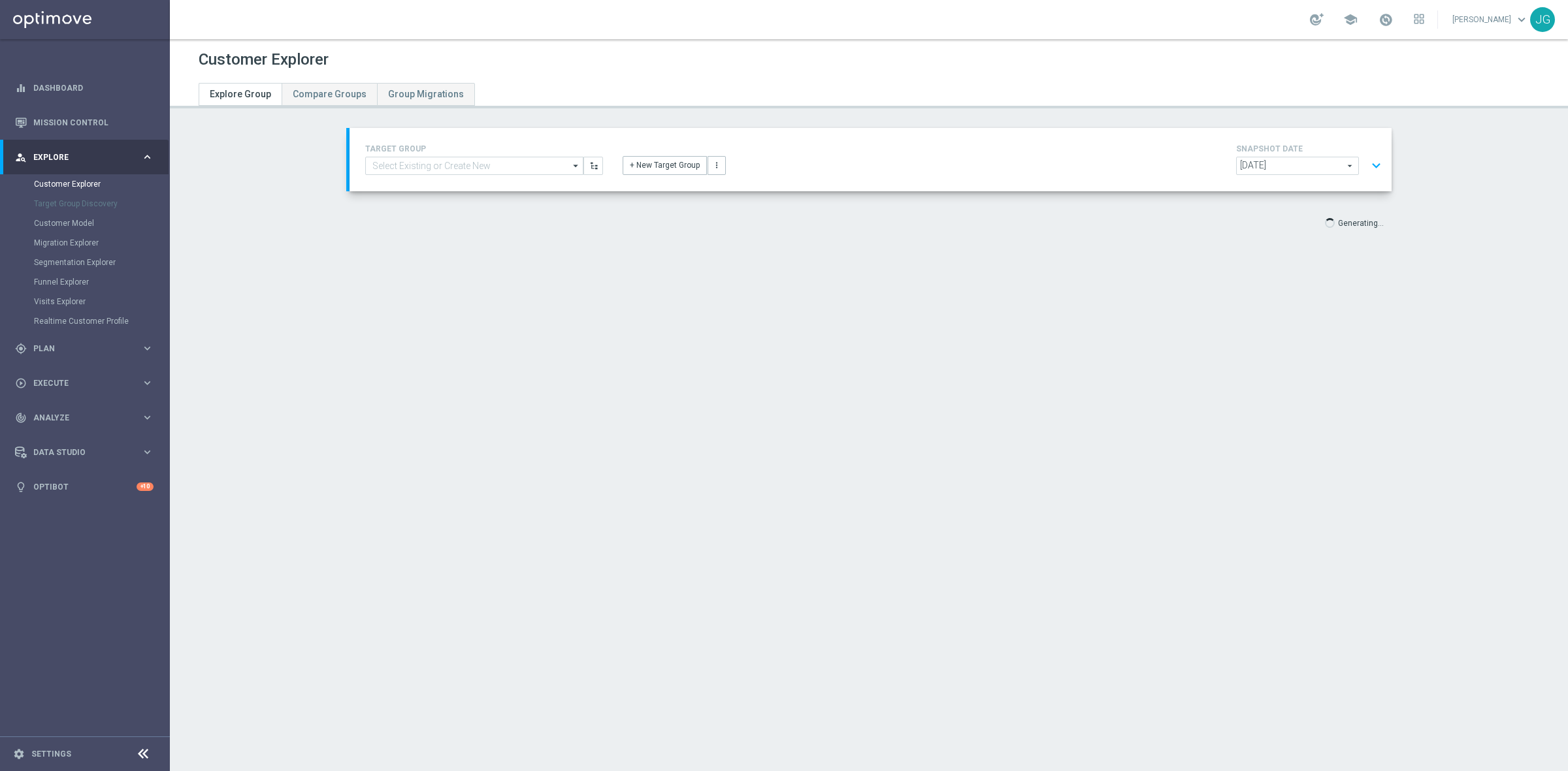
scroll to position [24, 0]
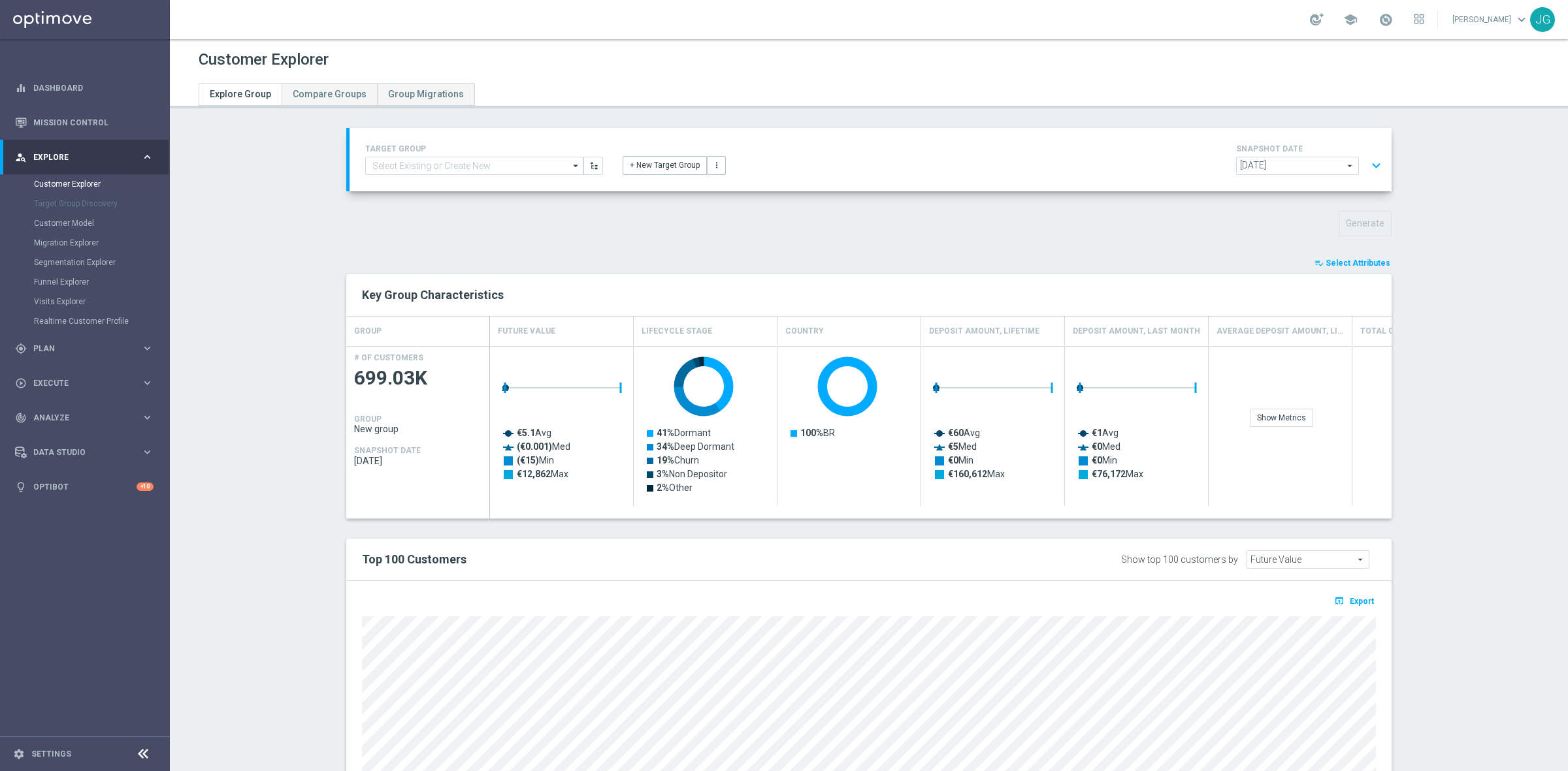
click at [1356, 262] on span "Select Attributes" at bounding box center [1358, 263] width 64 height 9
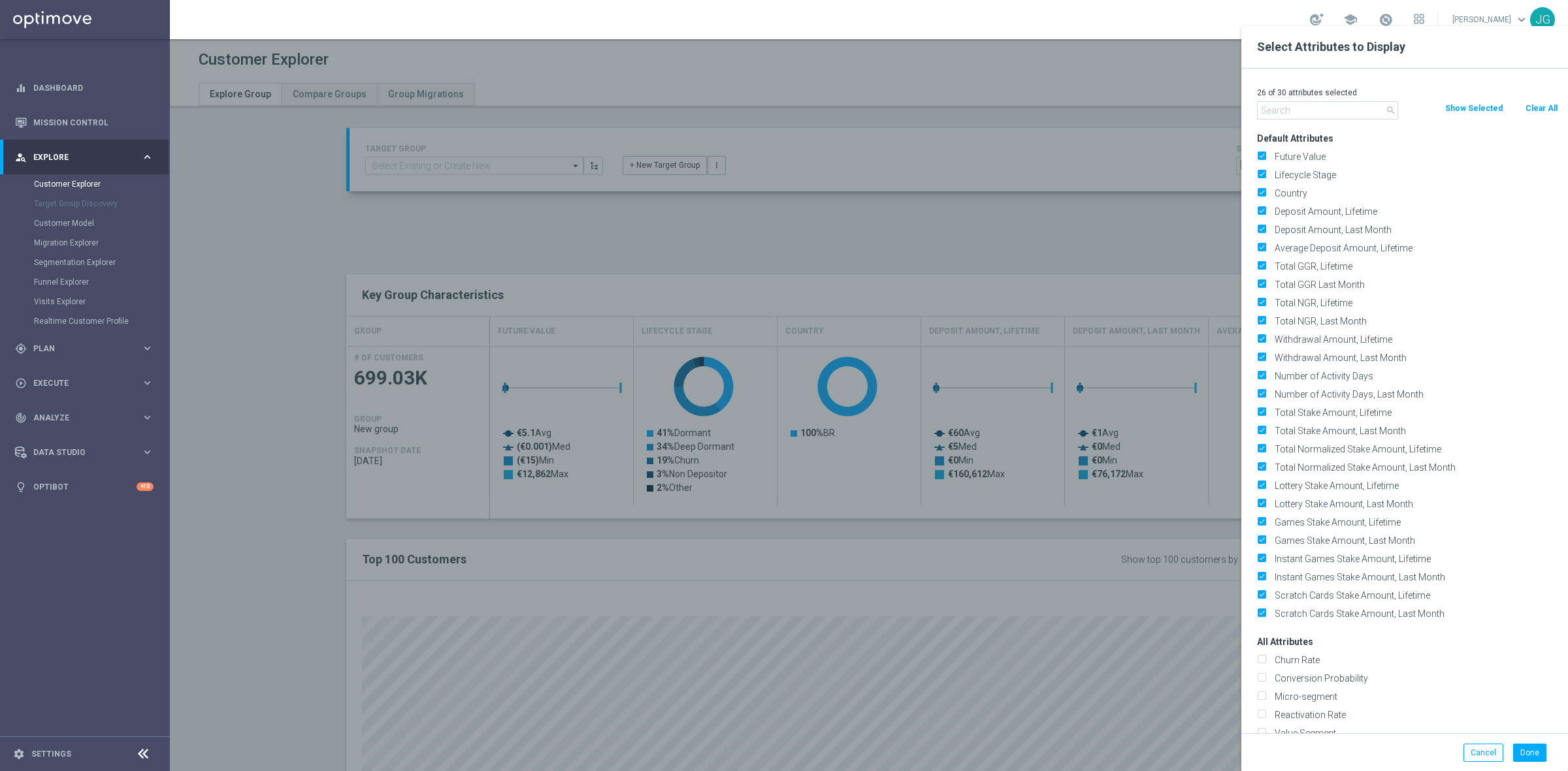
click at [1543, 110] on button "Clear All" at bounding box center [1541, 108] width 35 height 14
checkbox input "false"
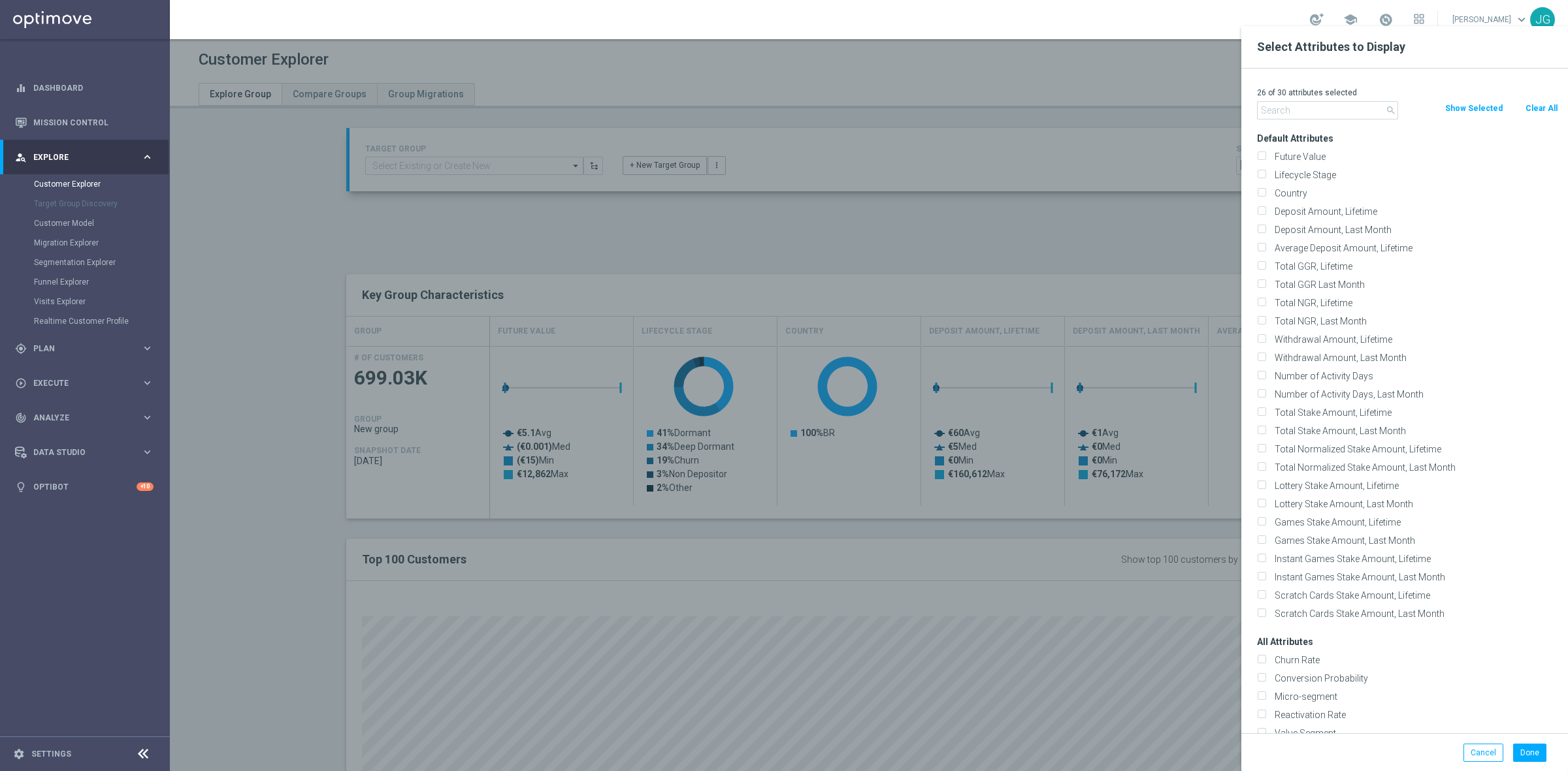
checkbox input "false"
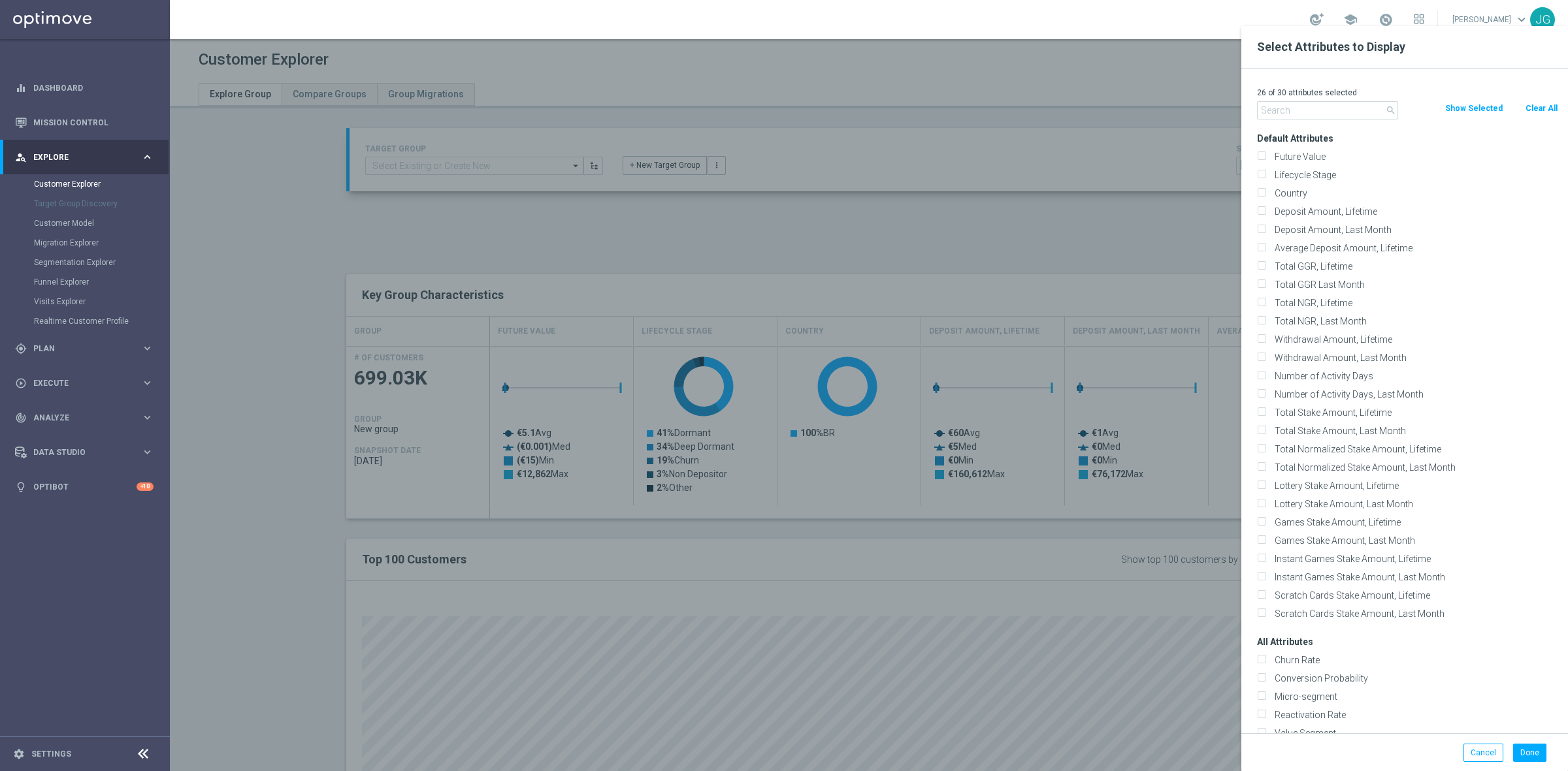
checkbox input "false"
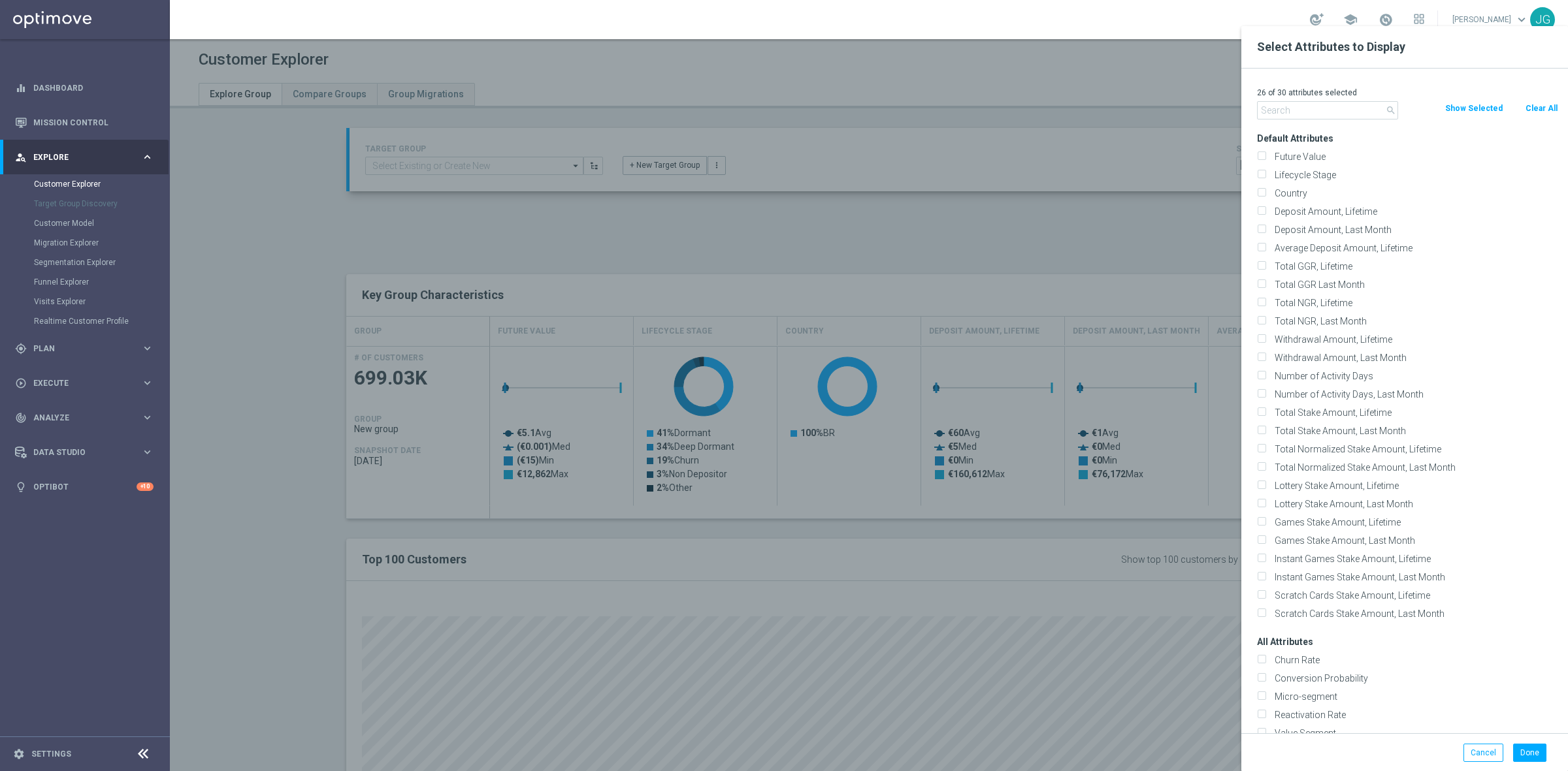
checkbox input "false"
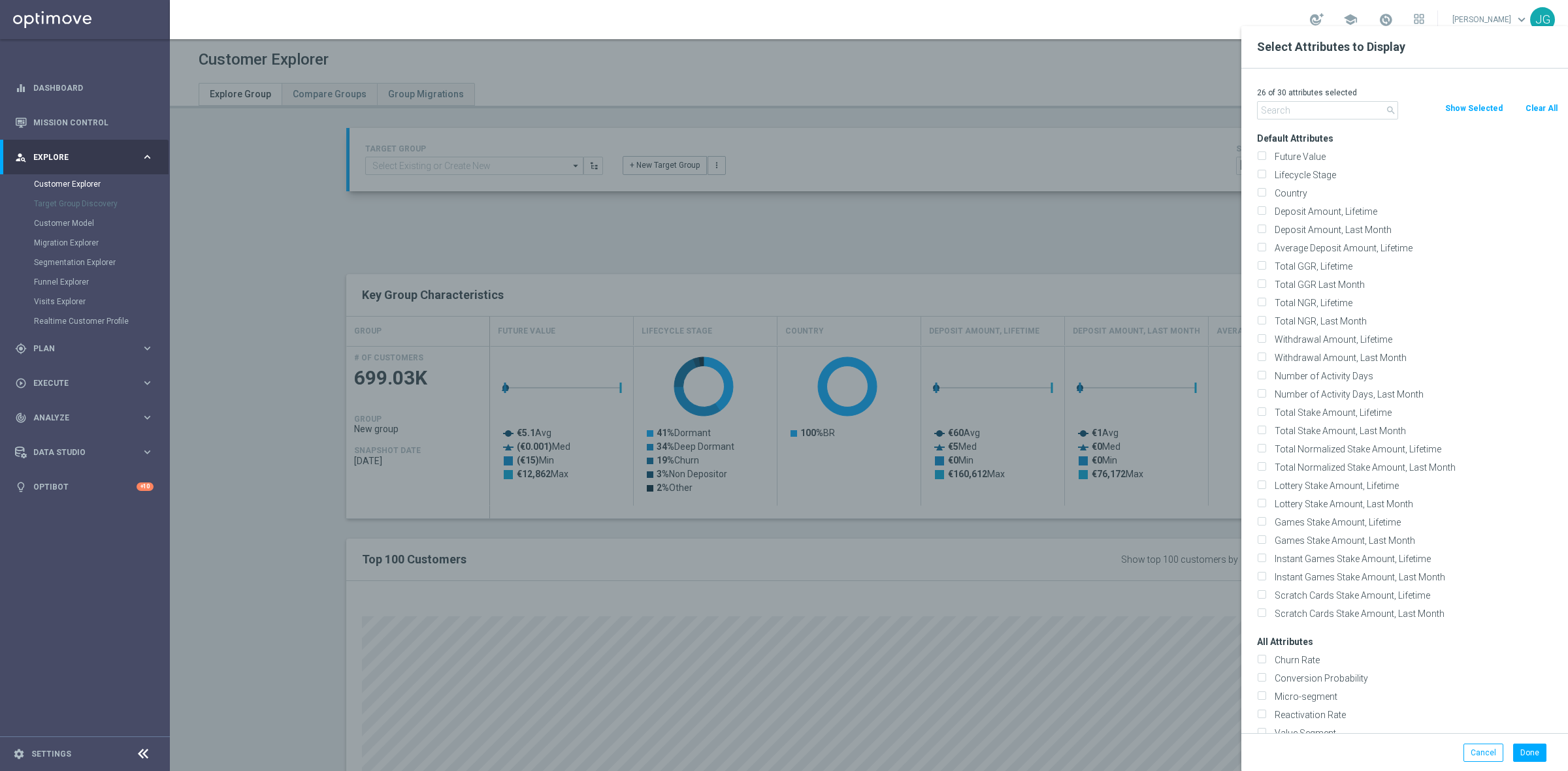
checkbox input "false"
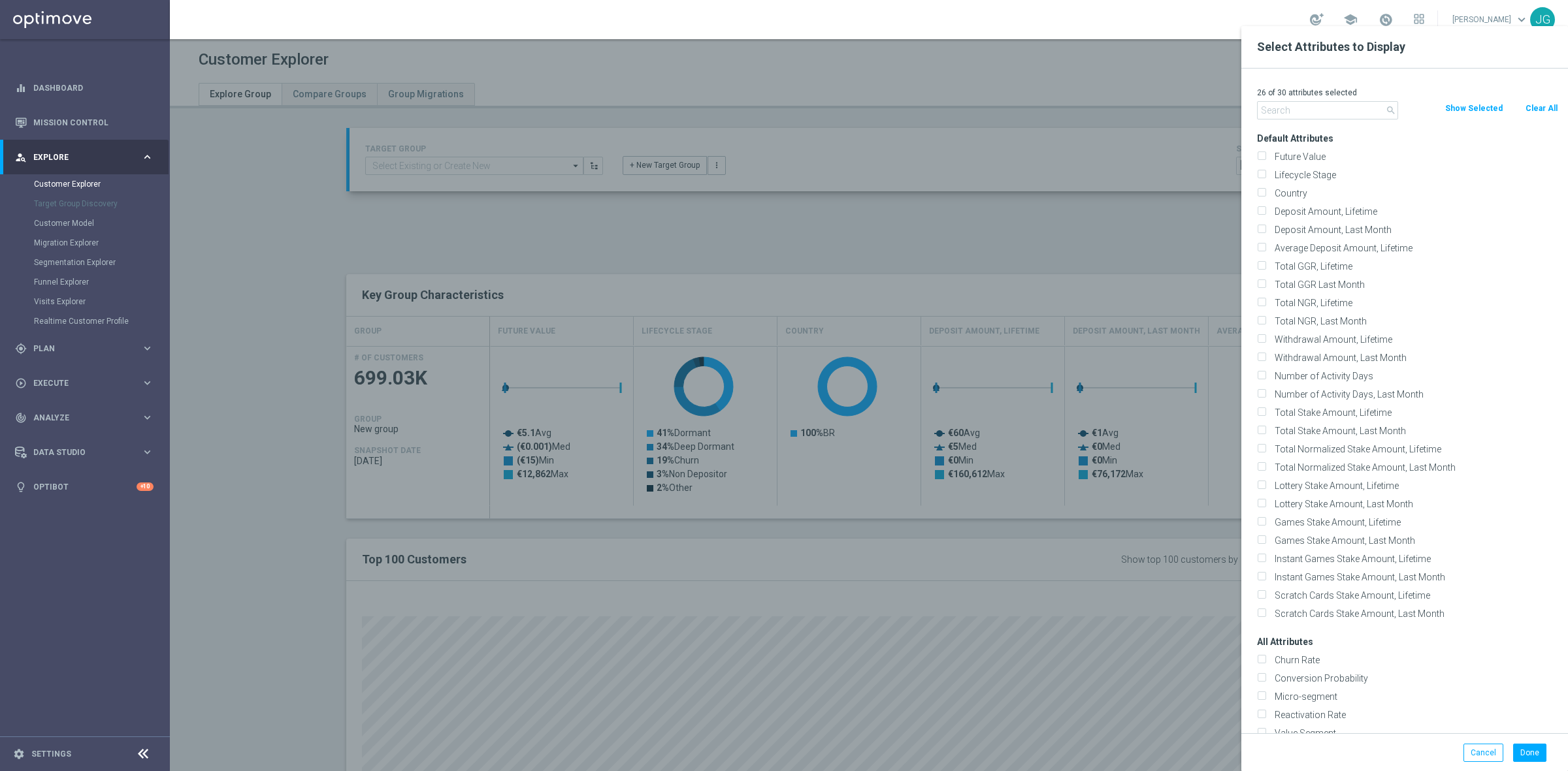
checkbox input "false"
click at [1301, 115] on input "text" at bounding box center [1327, 110] width 141 height 18
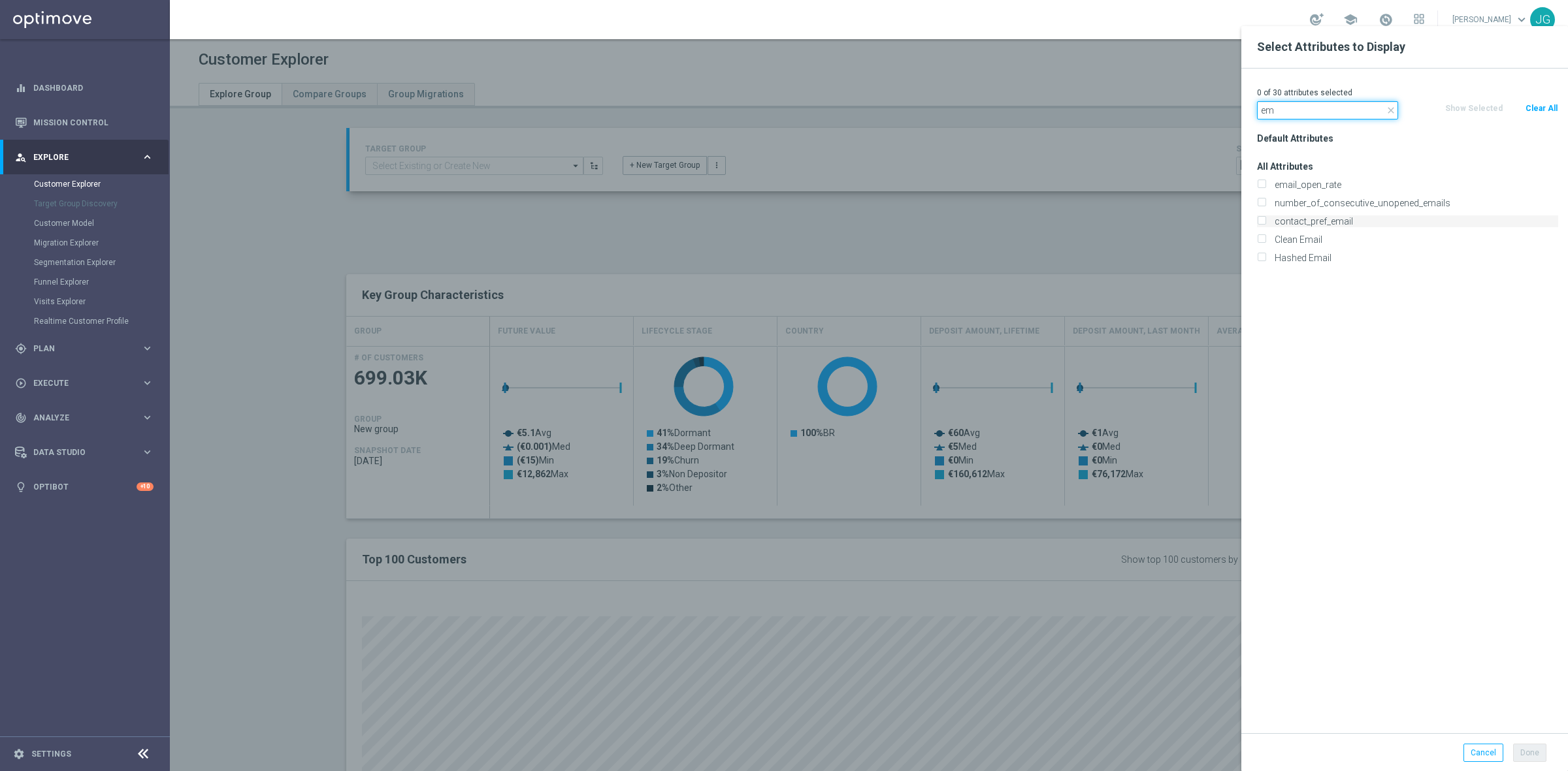
type input "em"
click at [1261, 220] on input "contact_pref_email" at bounding box center [1261, 223] width 8 height 8
checkbox input "true"
drag, startPoint x: 1293, startPoint y: 109, endPoint x: 1265, endPoint y: 107, distance: 28.1
click at [1265, 107] on input "em" at bounding box center [1327, 110] width 141 height 18
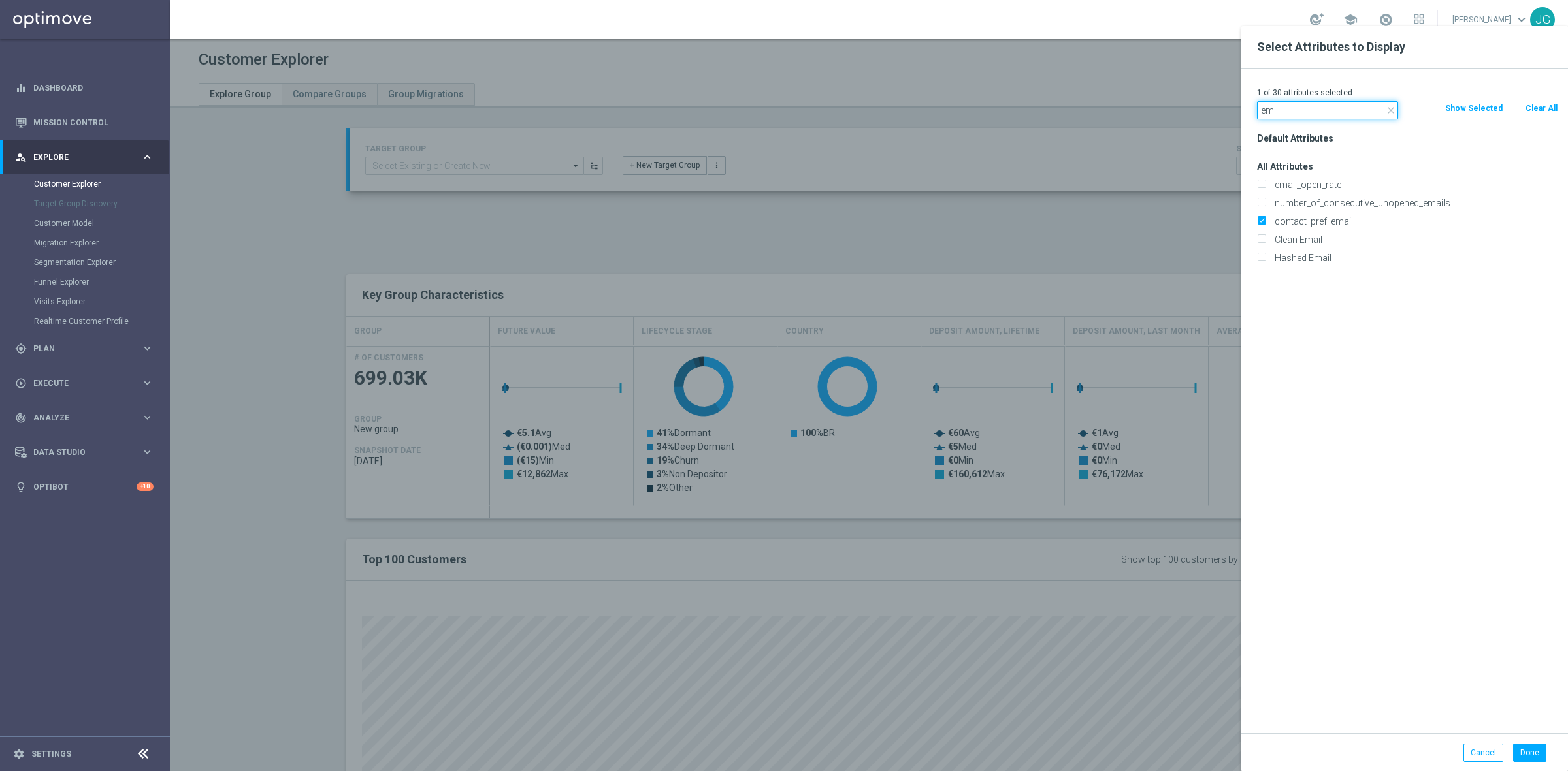
type input "e"
type input "cpf"
click at [1264, 185] on input "Cpf" at bounding box center [1261, 186] width 8 height 8
checkbox input "true"
click at [1365, 325] on div "Default Attributes All Attributes Cpf" at bounding box center [1407, 431] width 321 height 604
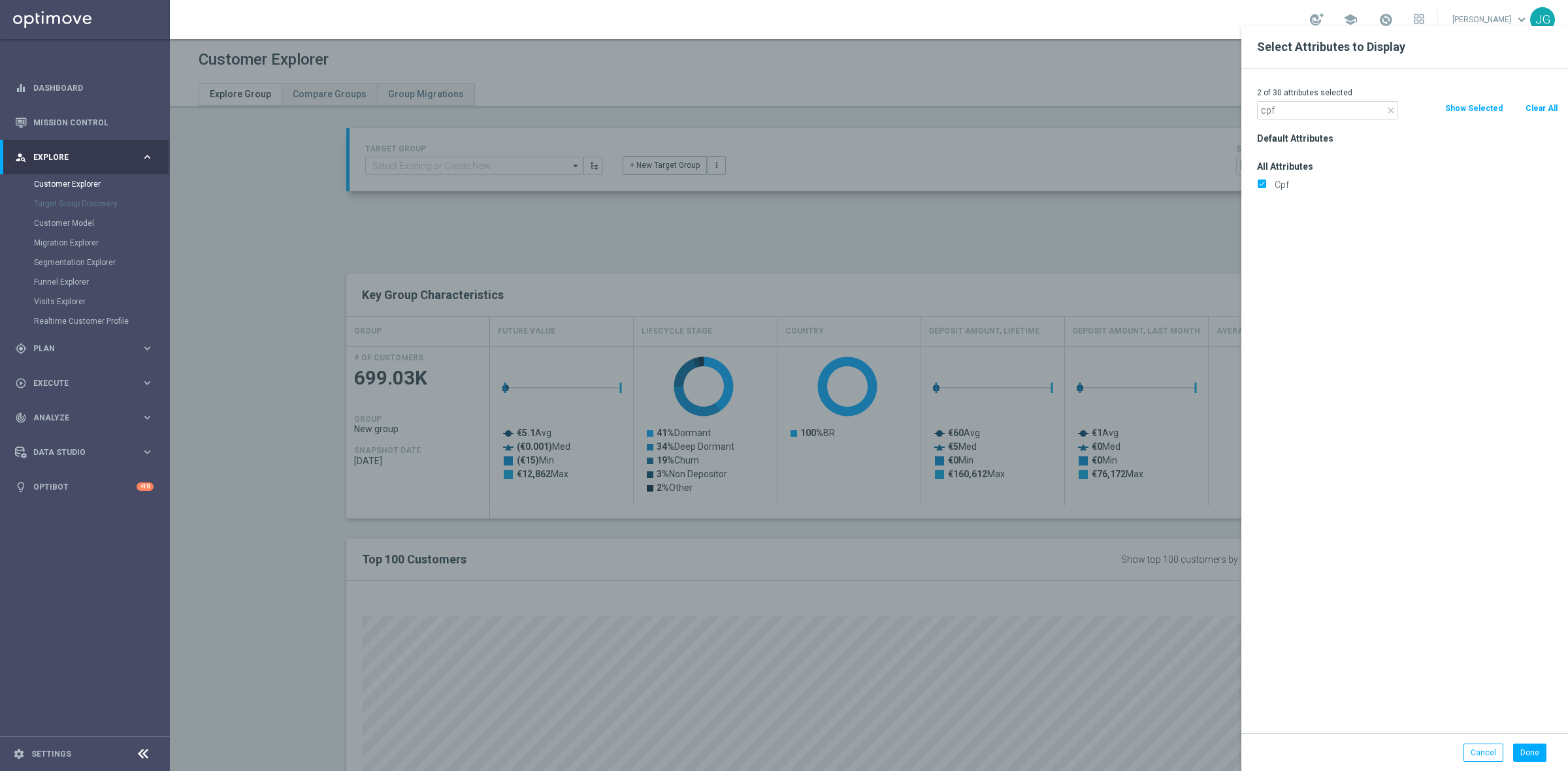
click at [1389, 108] on icon "close" at bounding box center [1391, 110] width 10 height 10
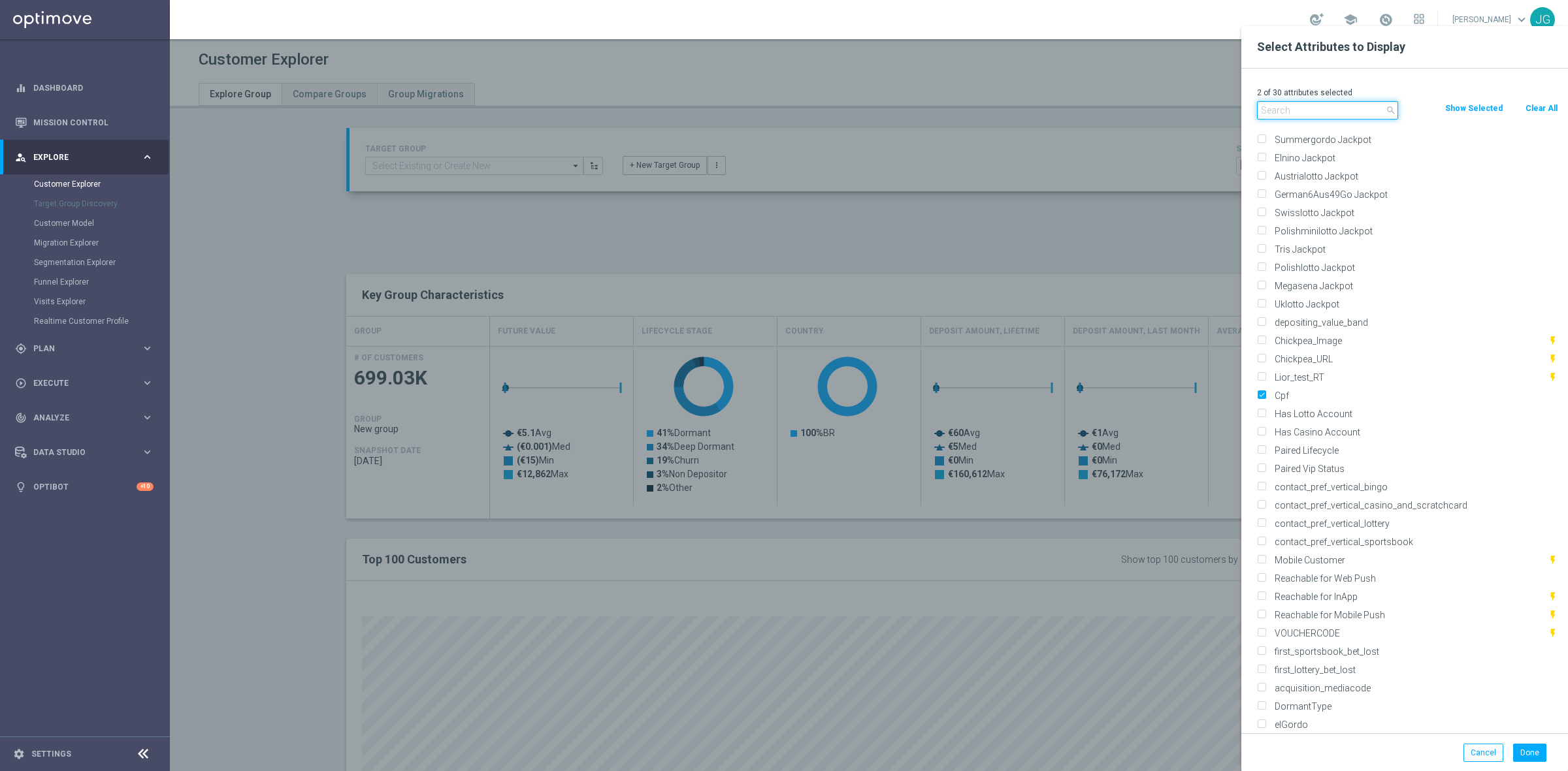
scroll to position [7265, 0]
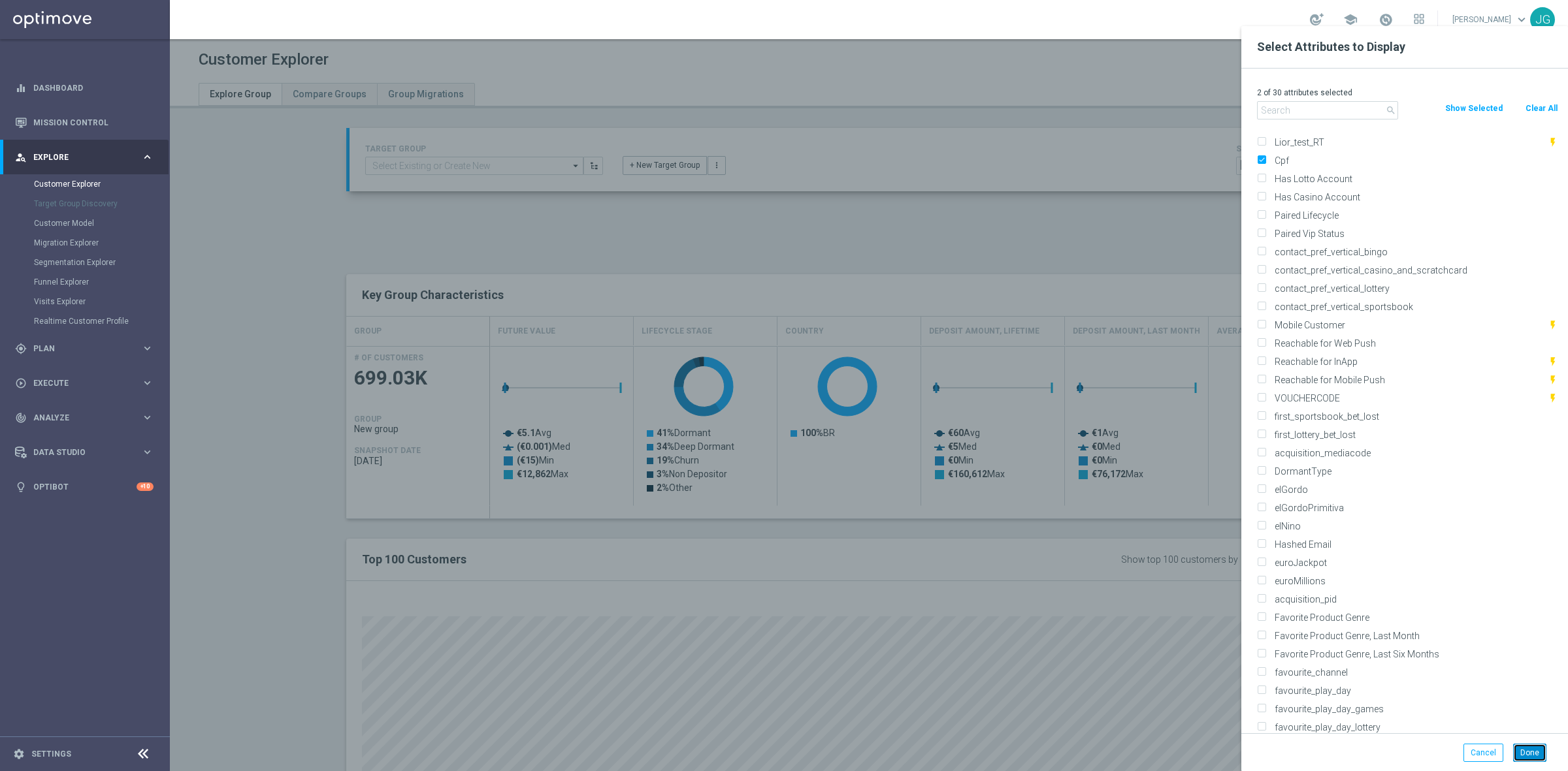
click at [1532, 753] on button "Done" at bounding box center [1530, 753] width 33 height 18
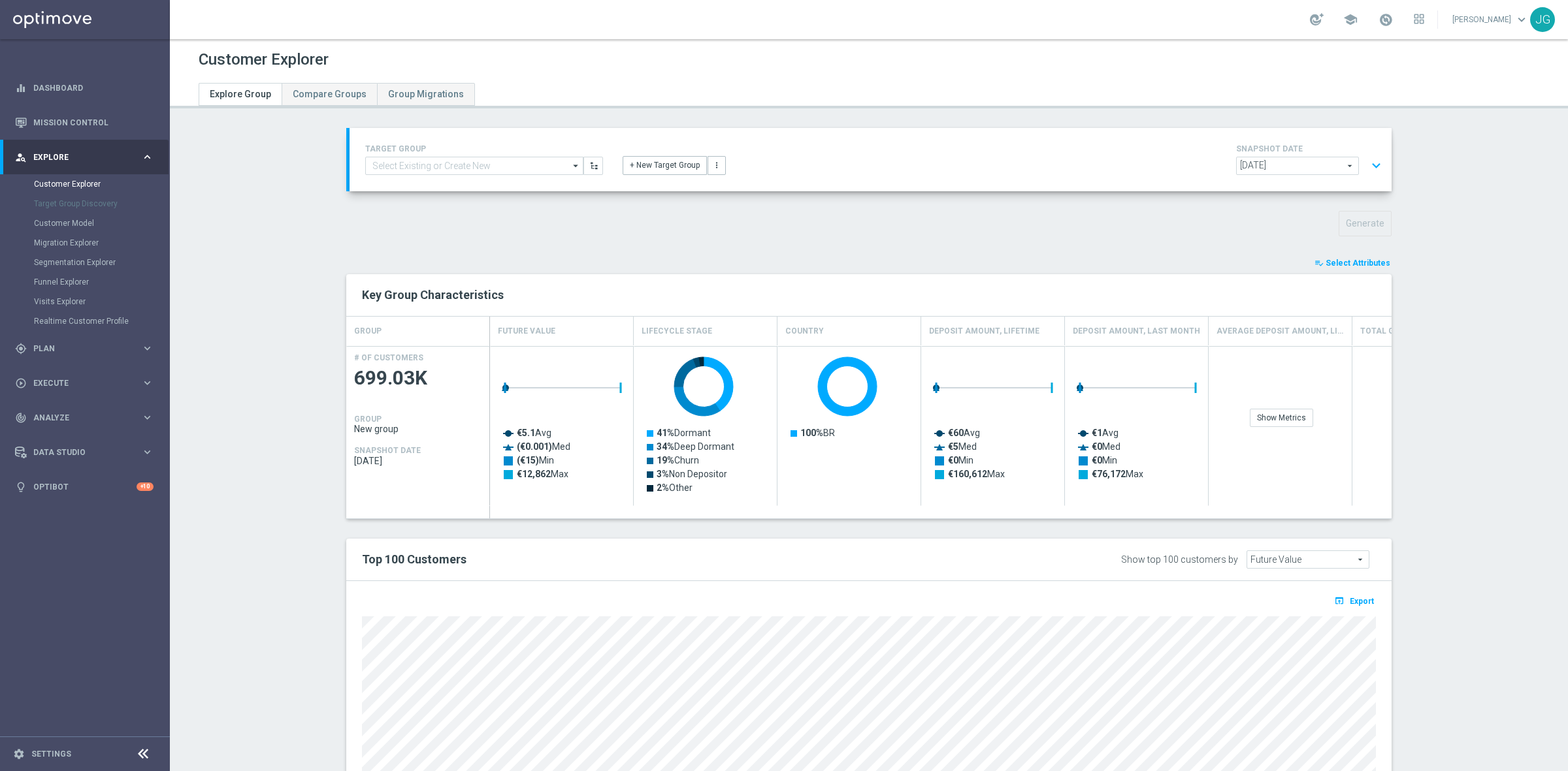
type input "Search"
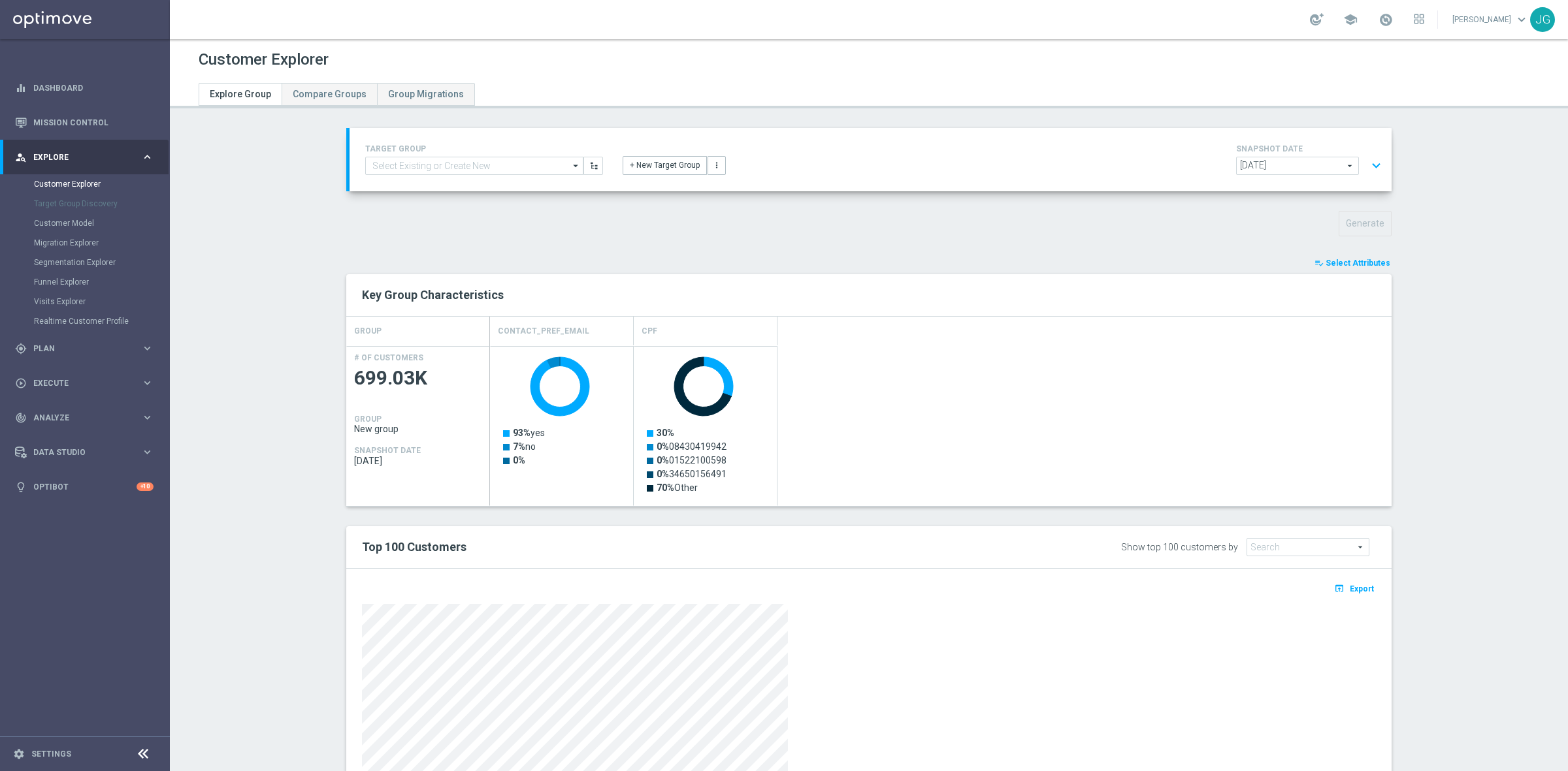
click at [1362, 263] on span "Select Attributes" at bounding box center [1358, 263] width 64 height 9
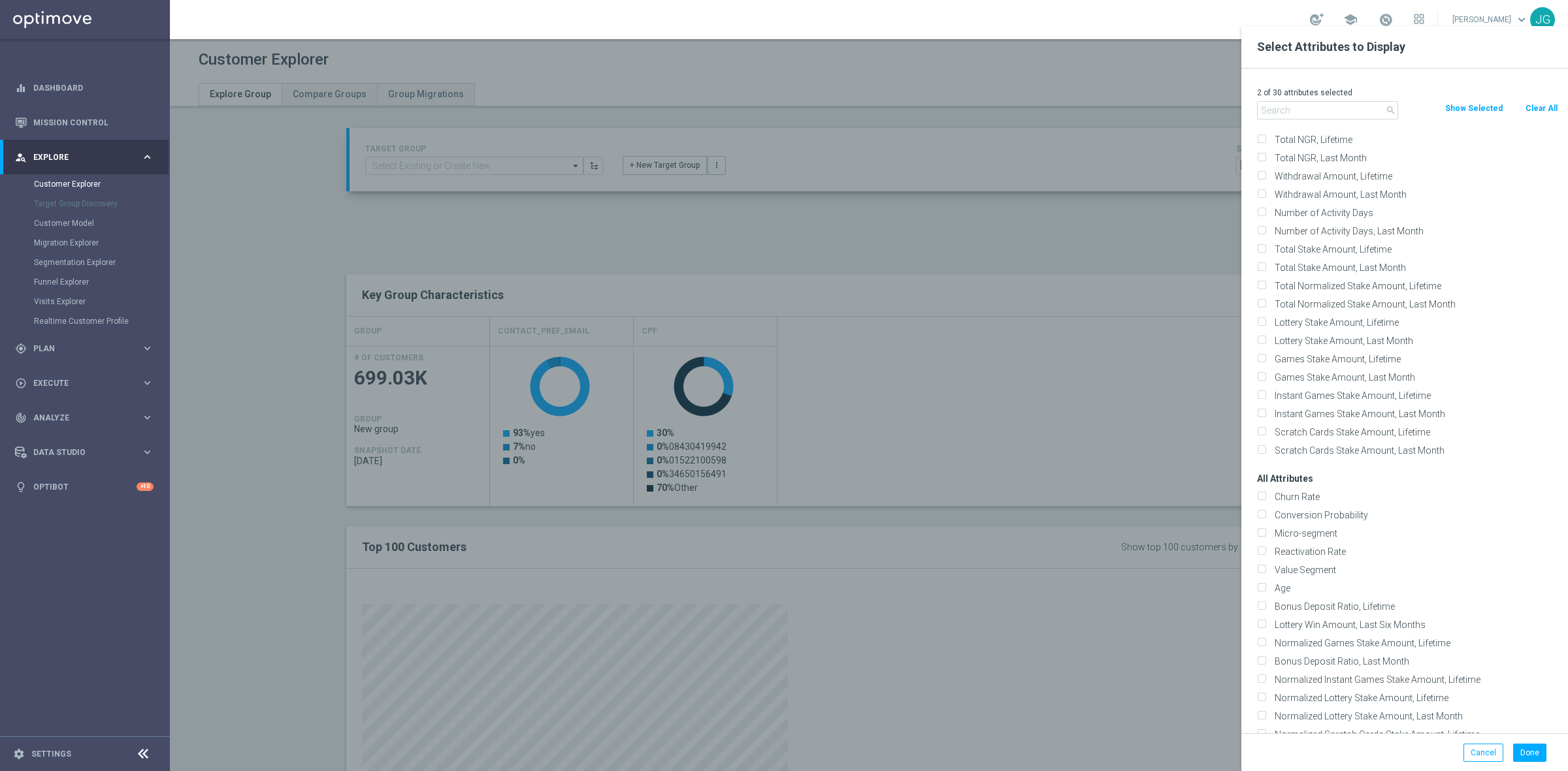
scroll to position [0, 0]
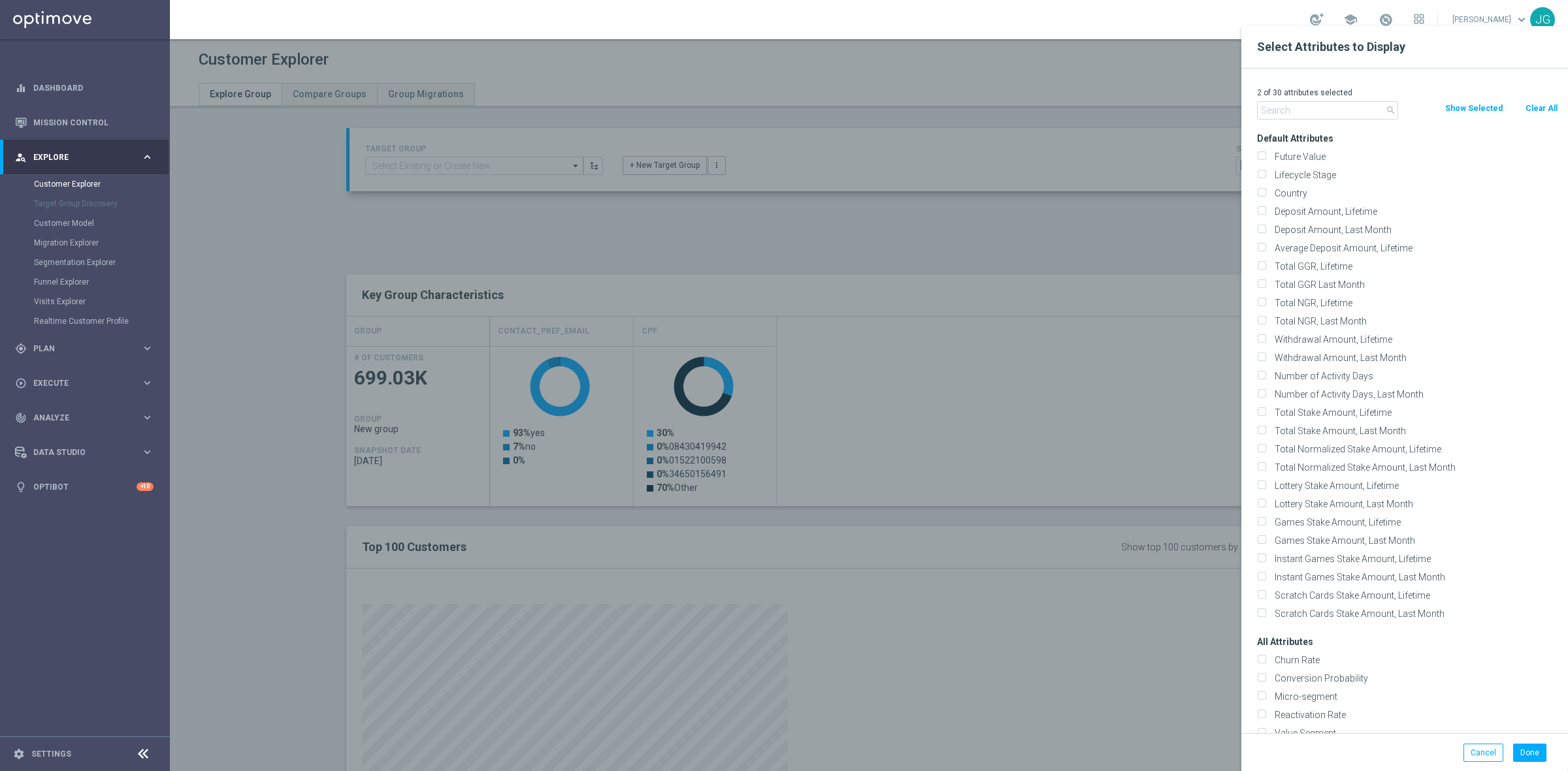
click at [1318, 108] on input "text" at bounding box center [1327, 110] width 141 height 18
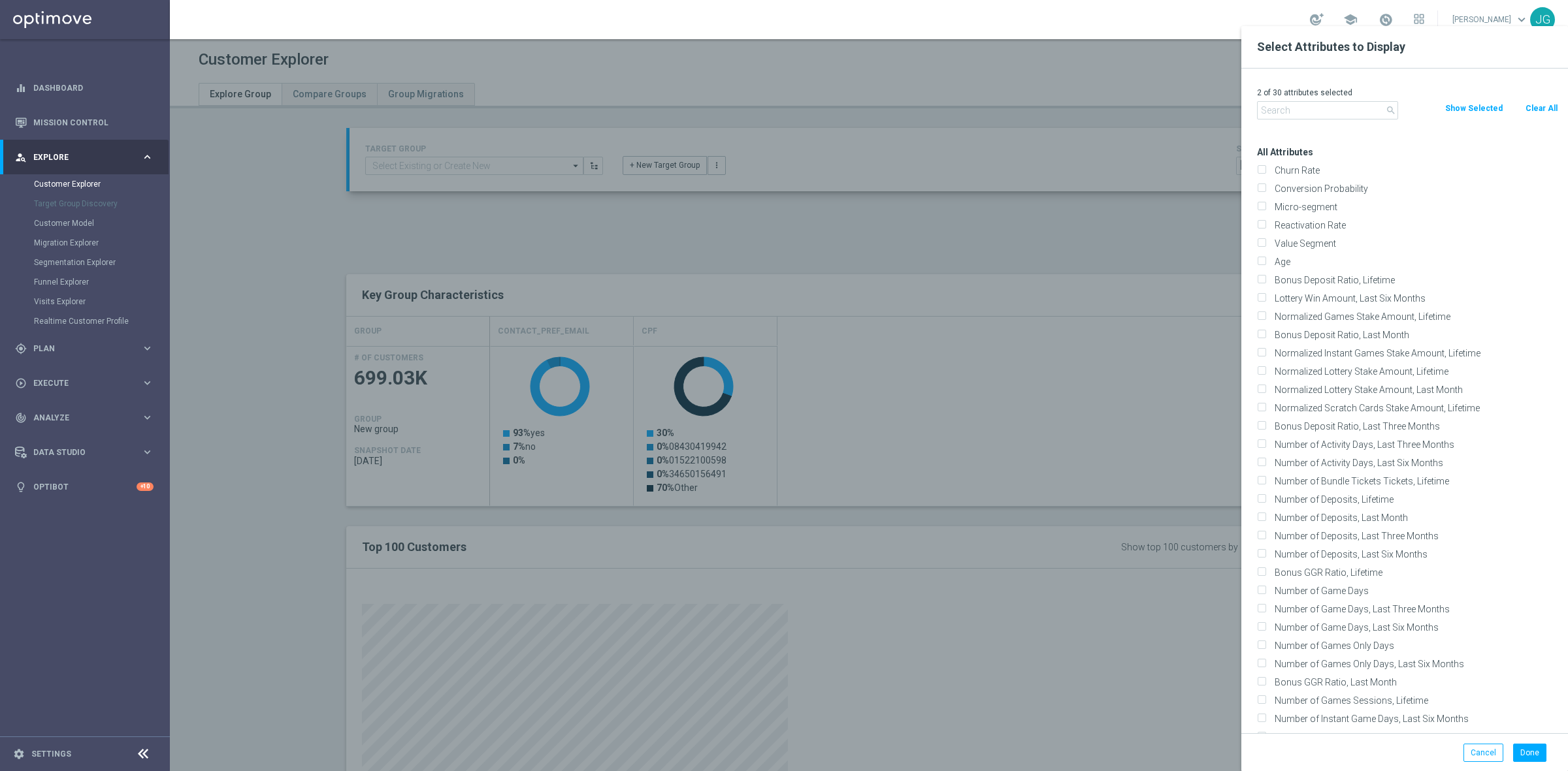
scroll to position [81, 0]
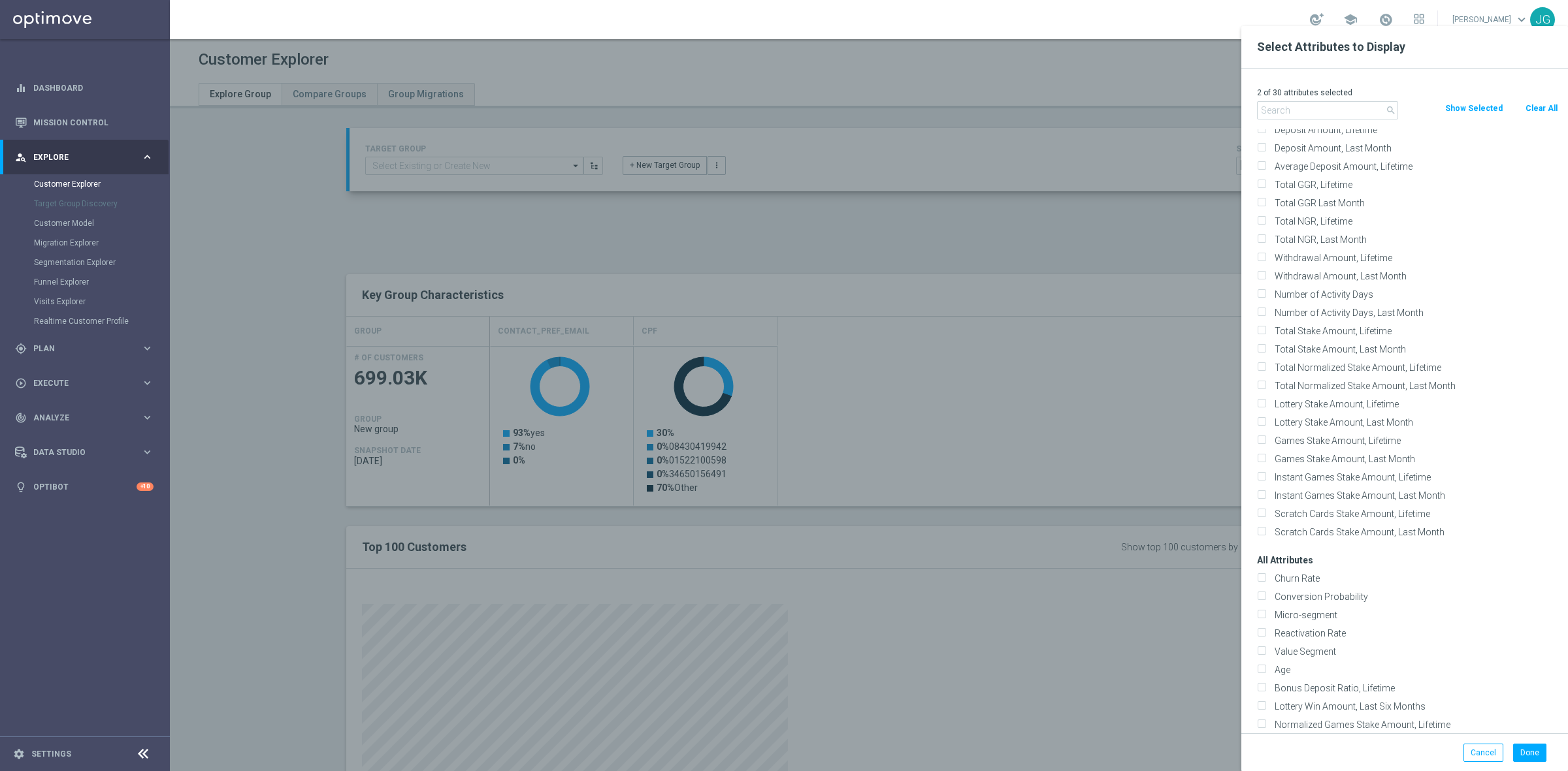
click at [1314, 108] on input "text" at bounding box center [1327, 110] width 141 height 18
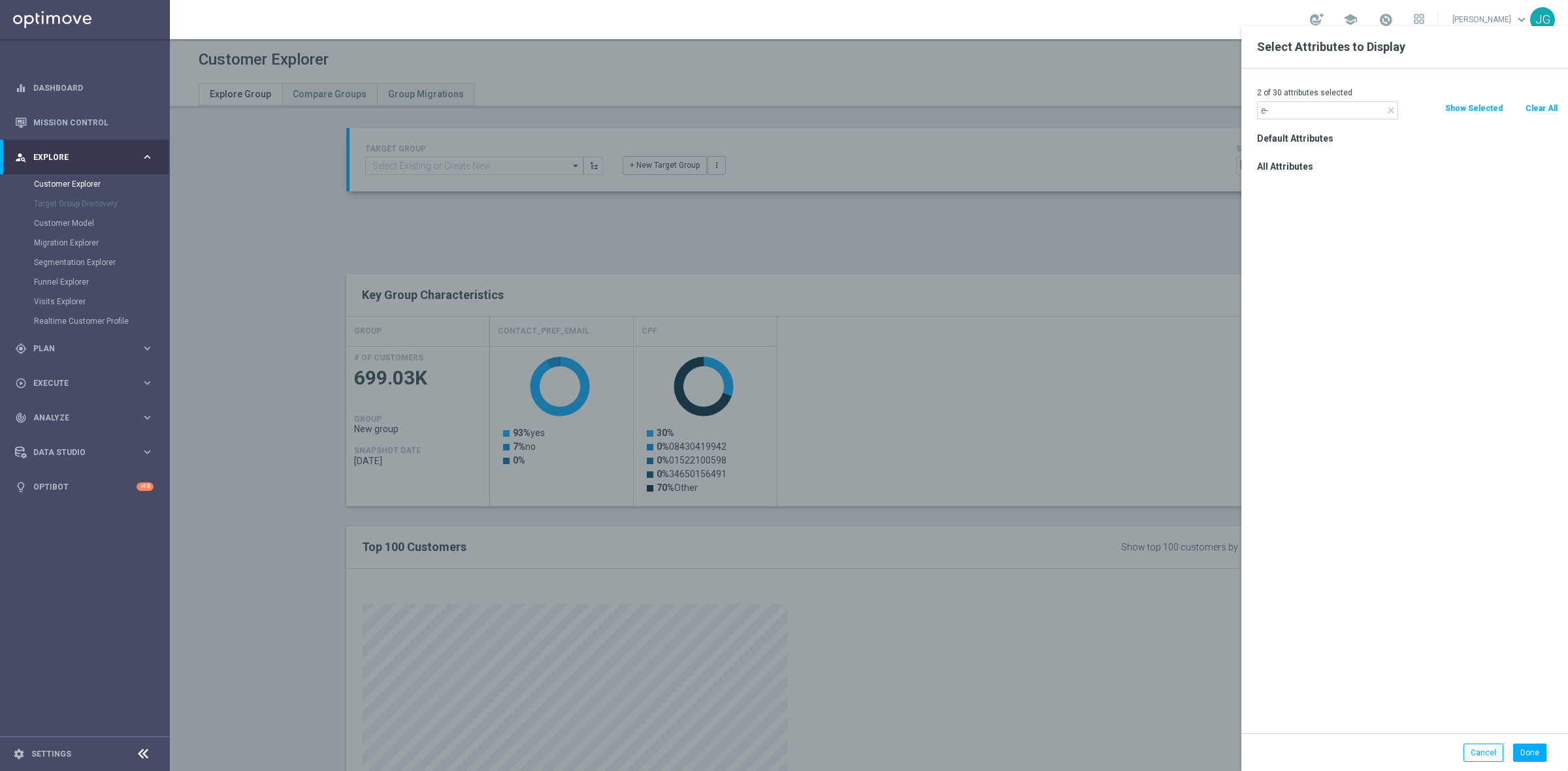
scroll to position [0, 0]
type input "e"
type input "em"
click at [1390, 112] on icon "close" at bounding box center [1391, 110] width 10 height 10
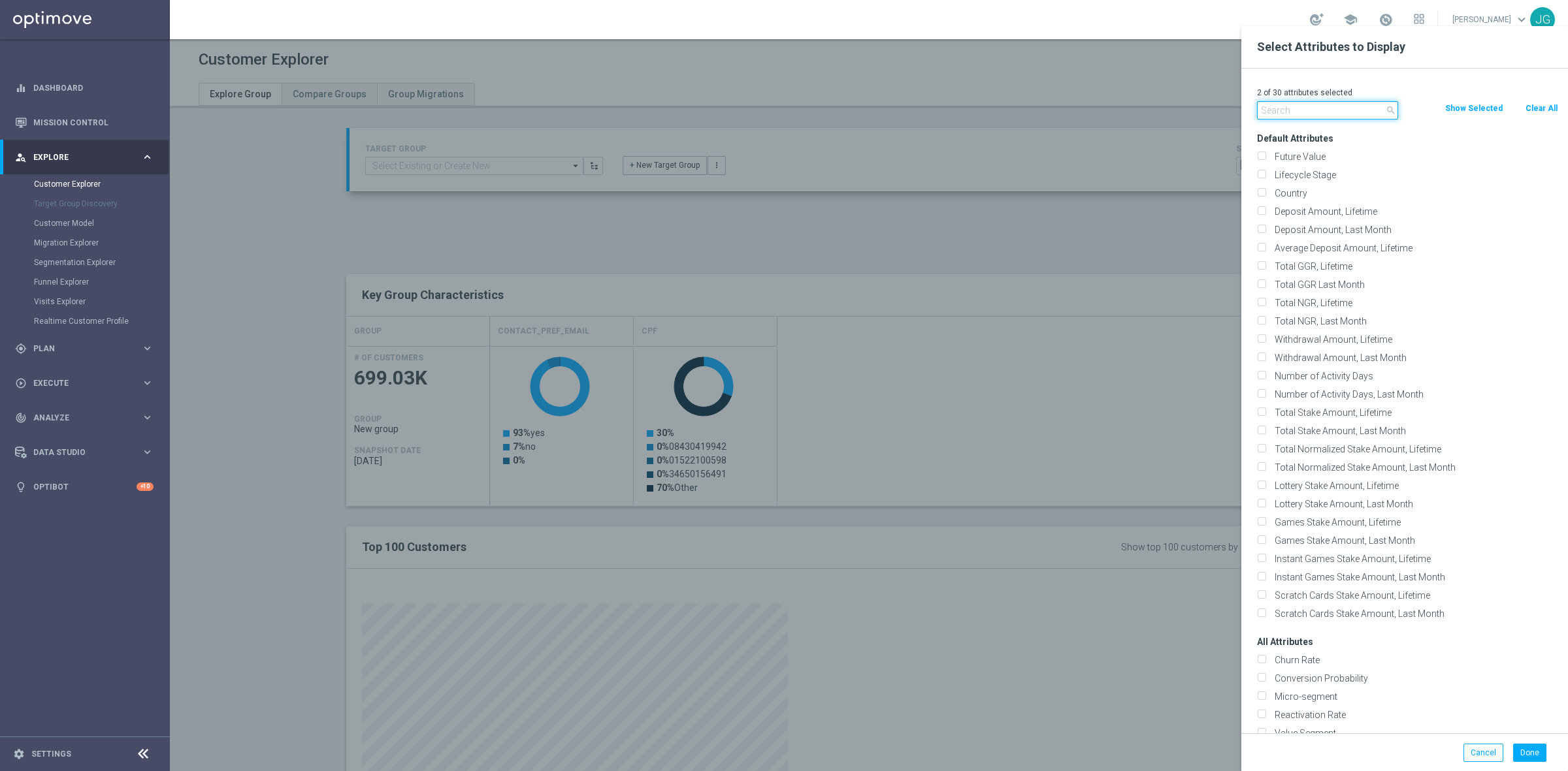
click at [1341, 110] on input "text" at bounding box center [1327, 110] width 141 height 18
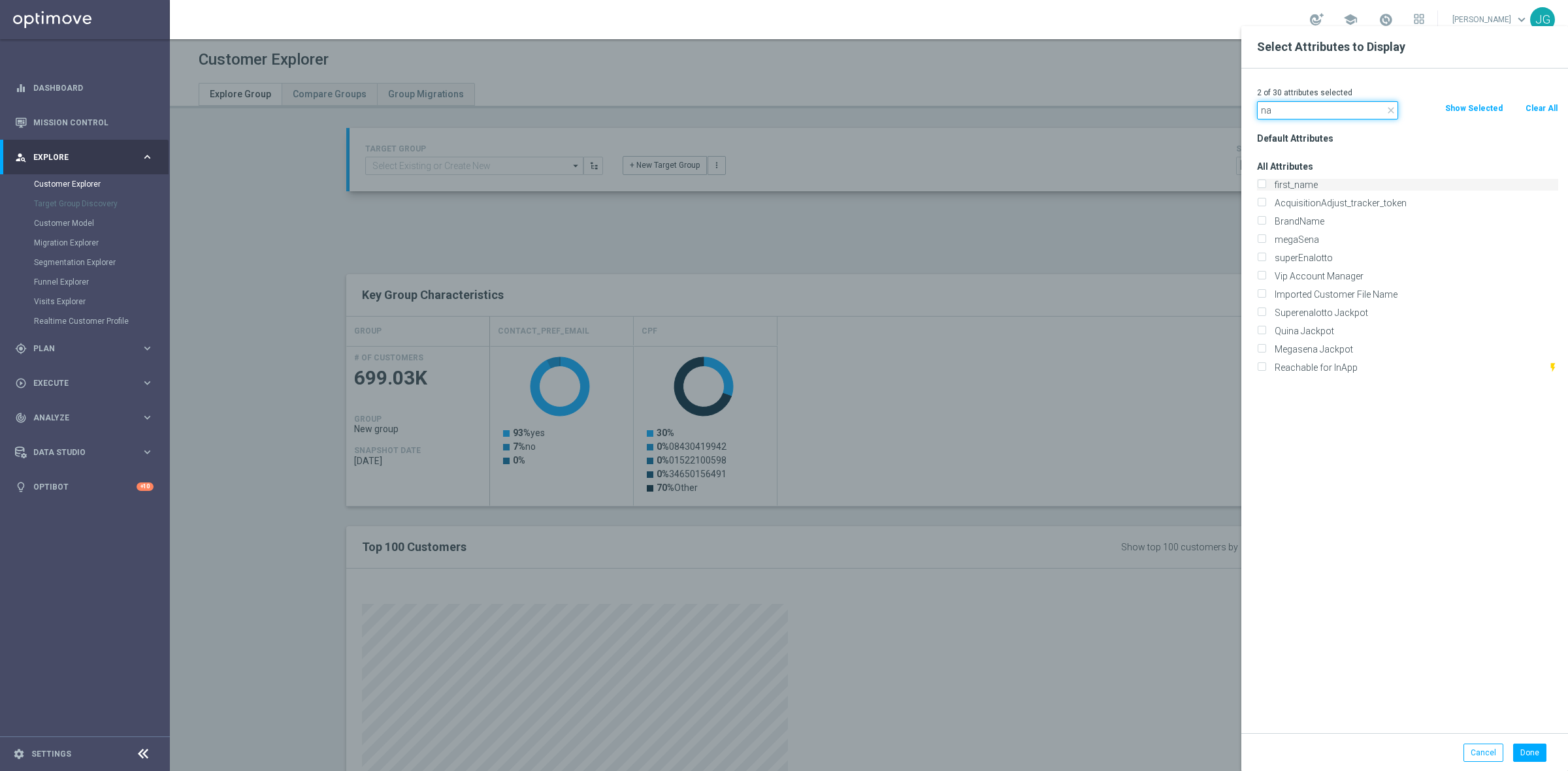
type input "na"
click at [1263, 184] on input "first_name" at bounding box center [1261, 186] width 8 height 8
checkbox input "true"
drag, startPoint x: 1302, startPoint y: 112, endPoint x: 1258, endPoint y: 111, distance: 44.0
click at [1258, 111] on input "na" at bounding box center [1327, 110] width 141 height 18
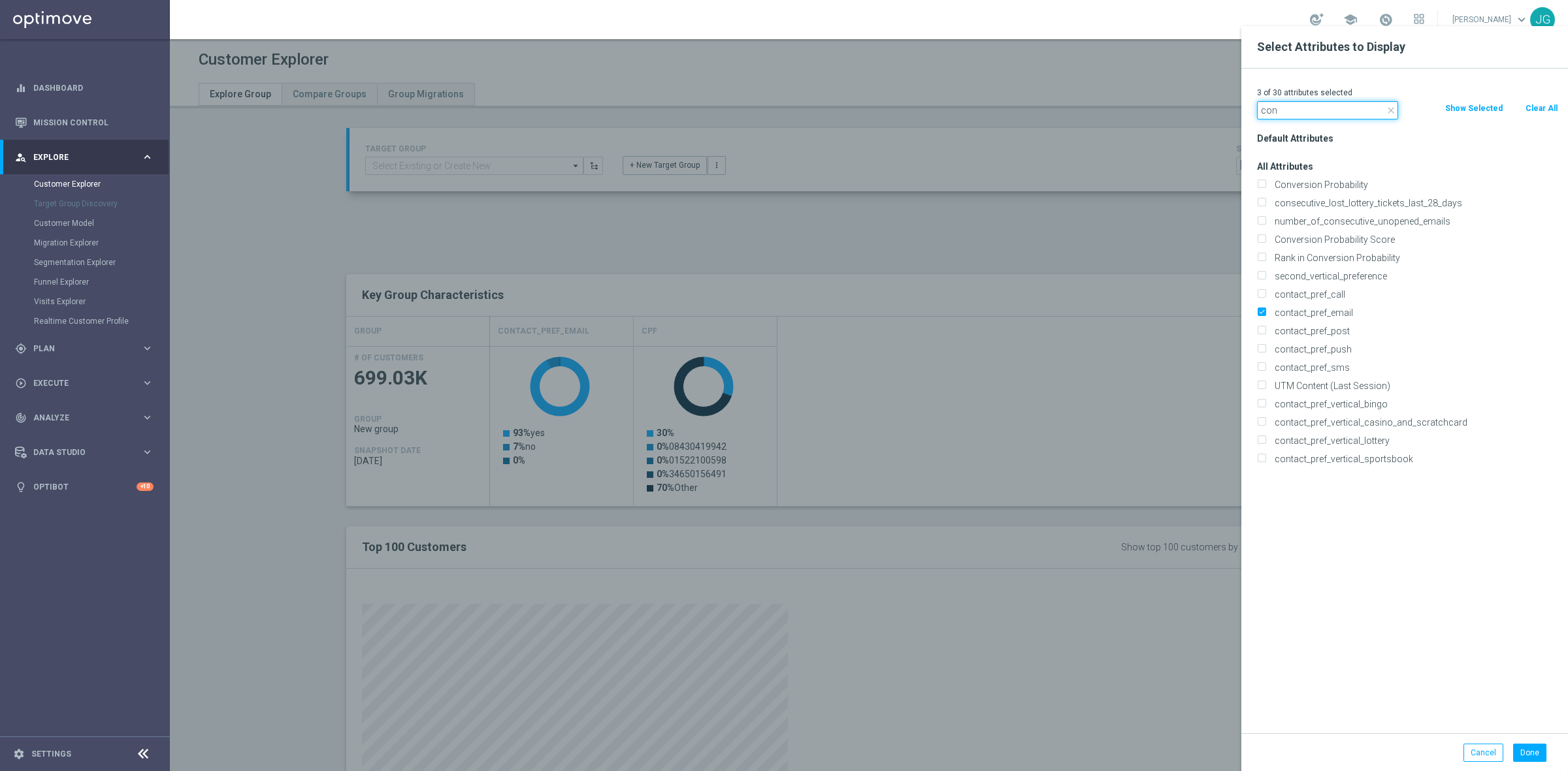
type input "con"
click at [991, 209] on div at bounding box center [954, 411] width 1568 height 771
click at [1193, 664] on div at bounding box center [954, 411] width 1568 height 771
click at [1536, 748] on button "Done" at bounding box center [1530, 753] width 33 height 18
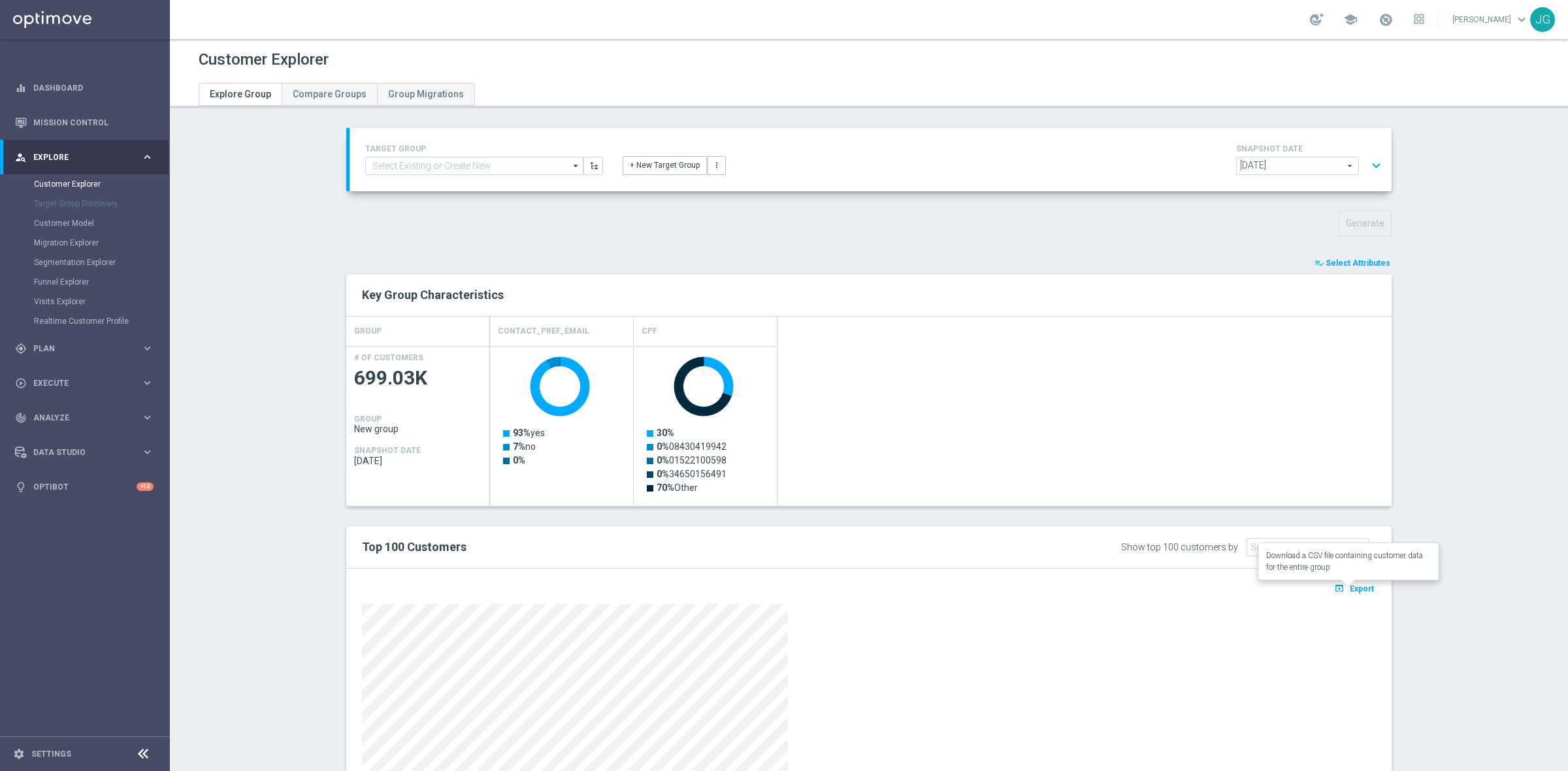
click at [1360, 587] on span "Export" at bounding box center [1361, 589] width 24 height 9
